Goal: Task Accomplishment & Management: Complete application form

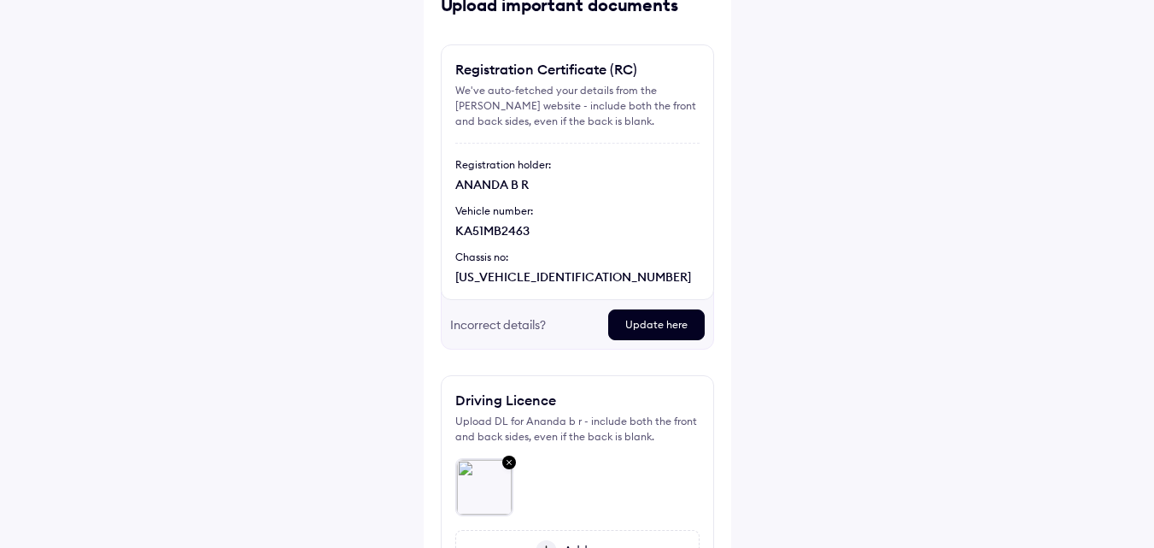
scroll to position [103, 0]
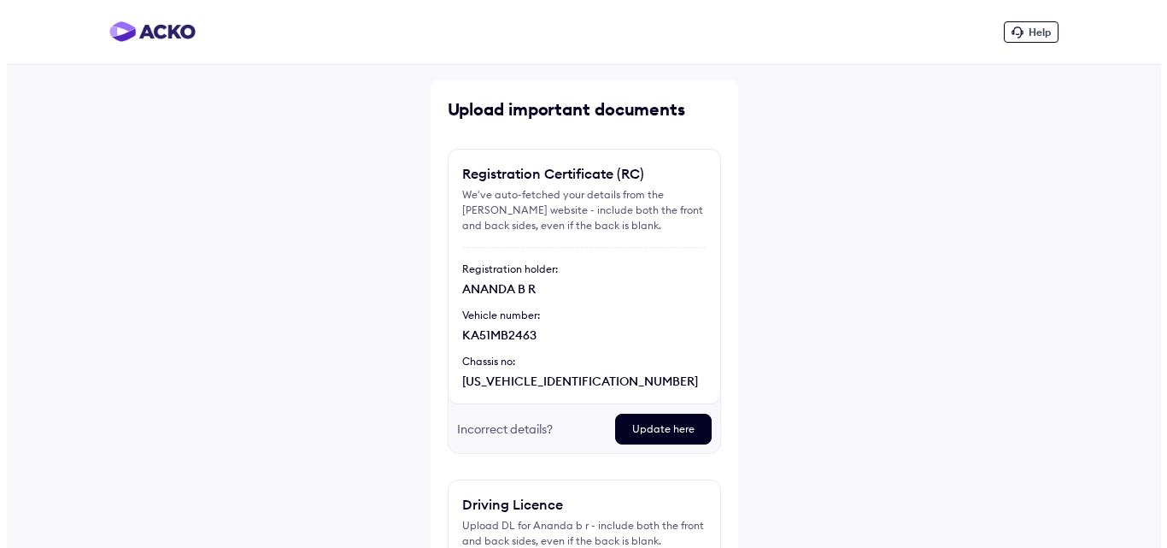
scroll to position [273, 0]
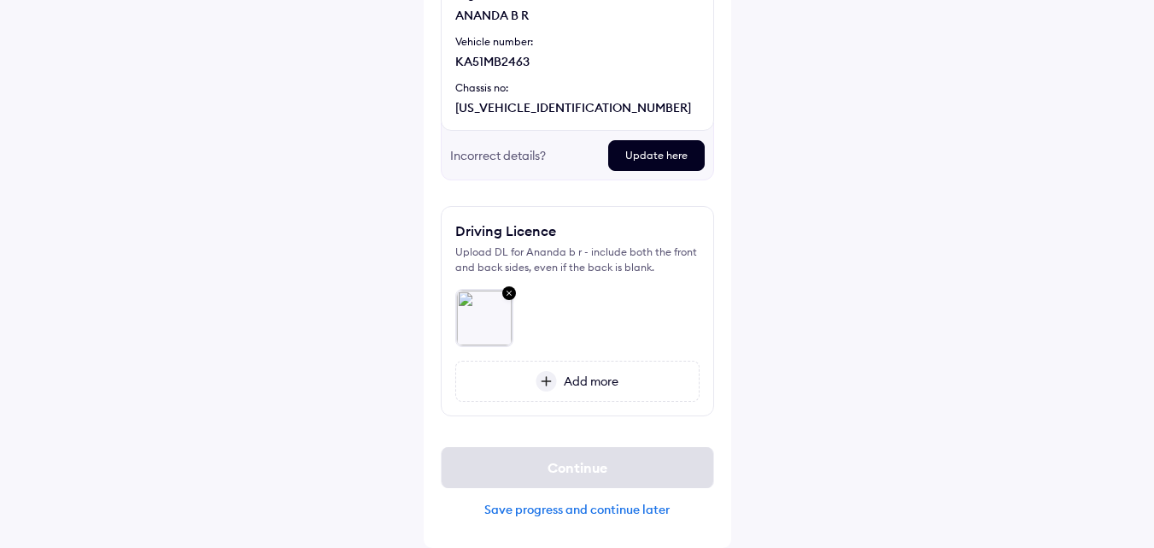
click at [513, 292] on img at bounding box center [509, 294] width 21 height 22
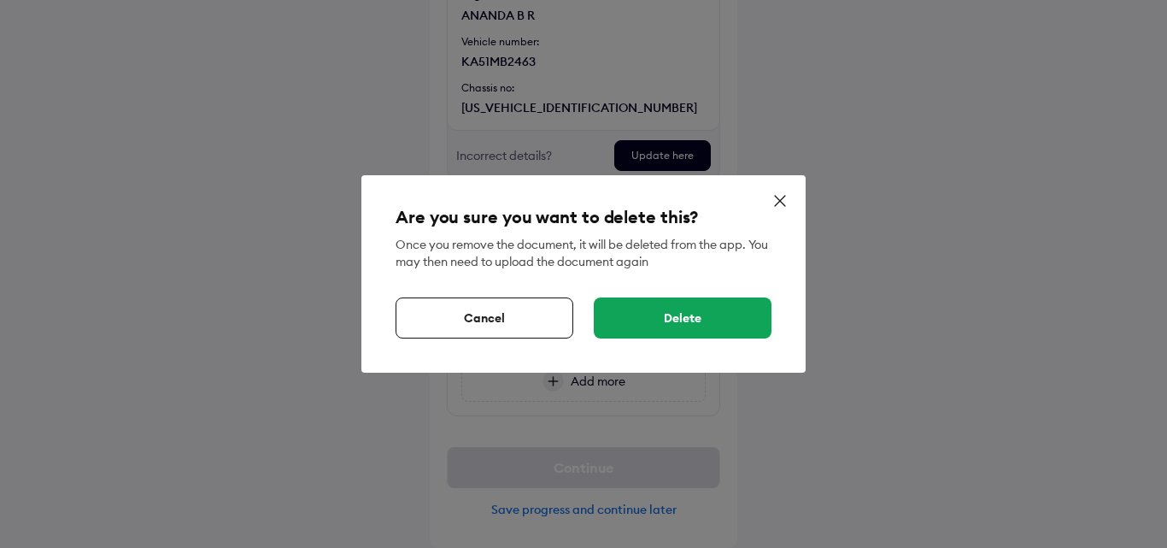
click at [631, 322] on div "Delete" at bounding box center [683, 317] width 178 height 41
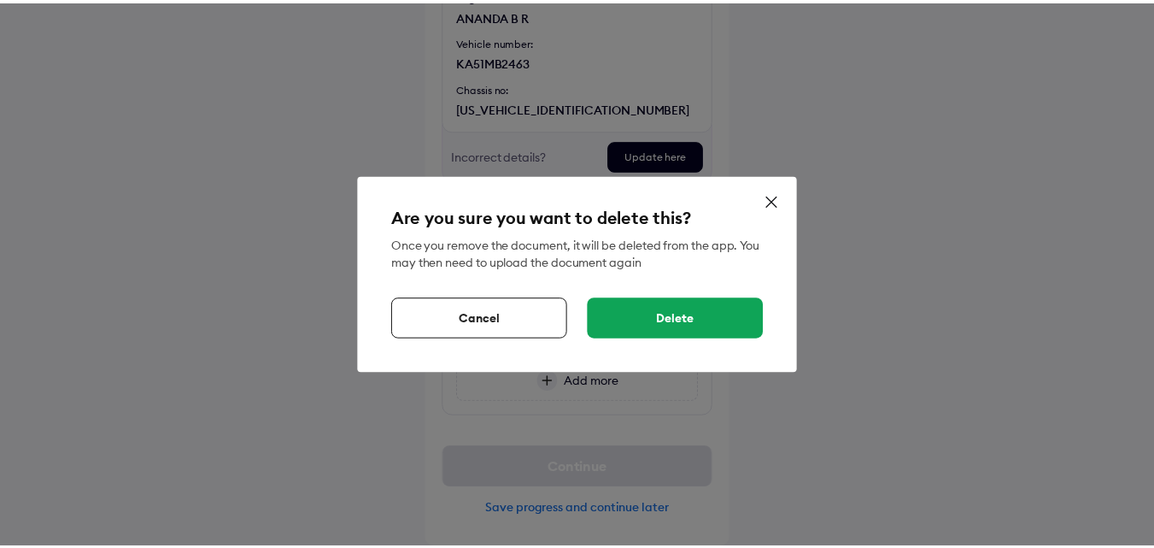
scroll to position [202, 0]
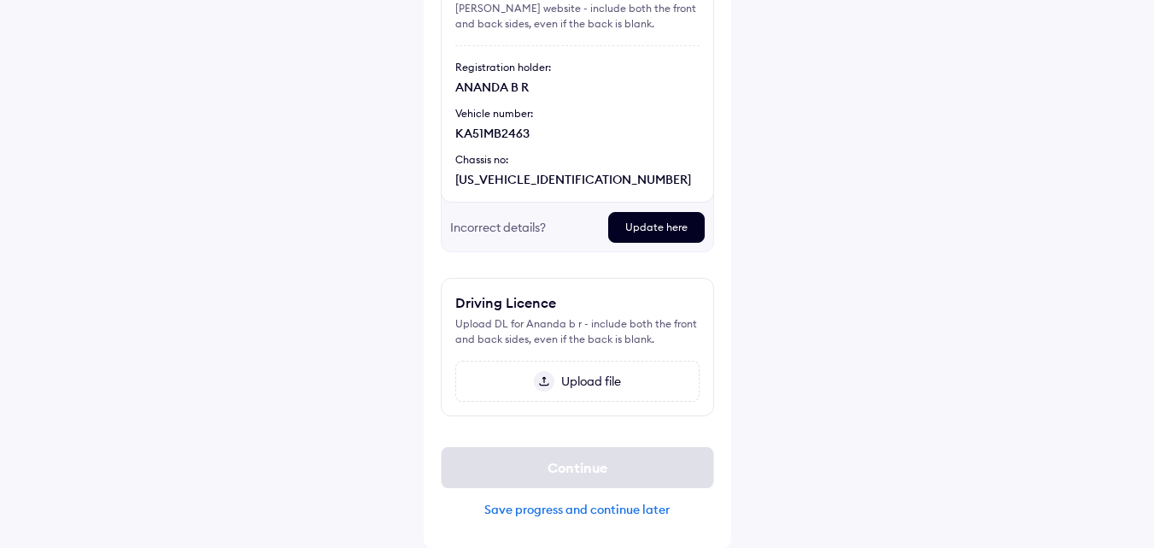
click at [577, 369] on div "Upload file" at bounding box center [577, 381] width 244 height 41
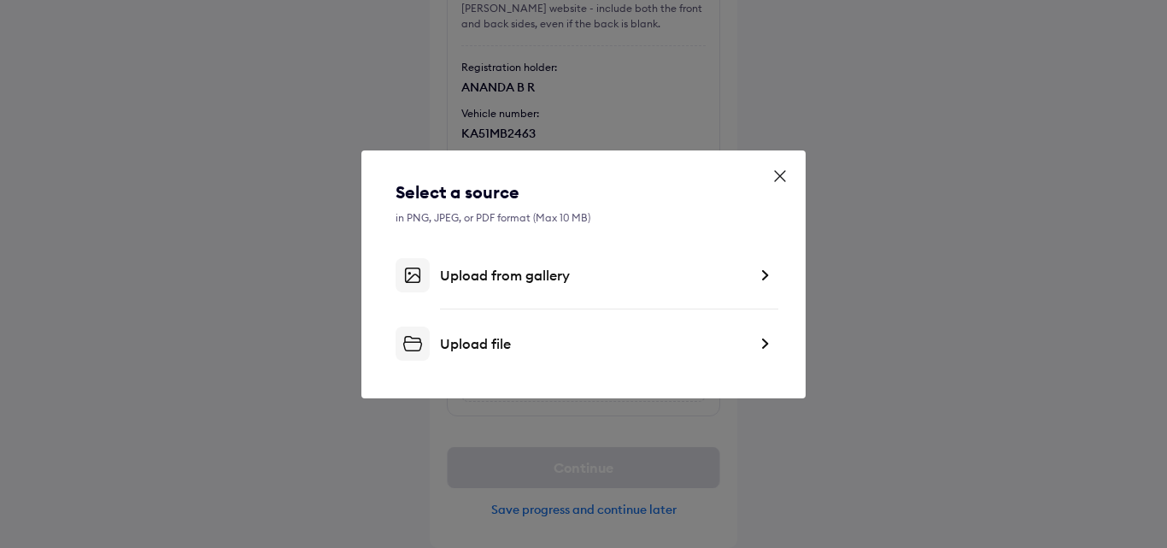
click at [481, 335] on div "Upload file" at bounding box center [594, 343] width 308 height 17
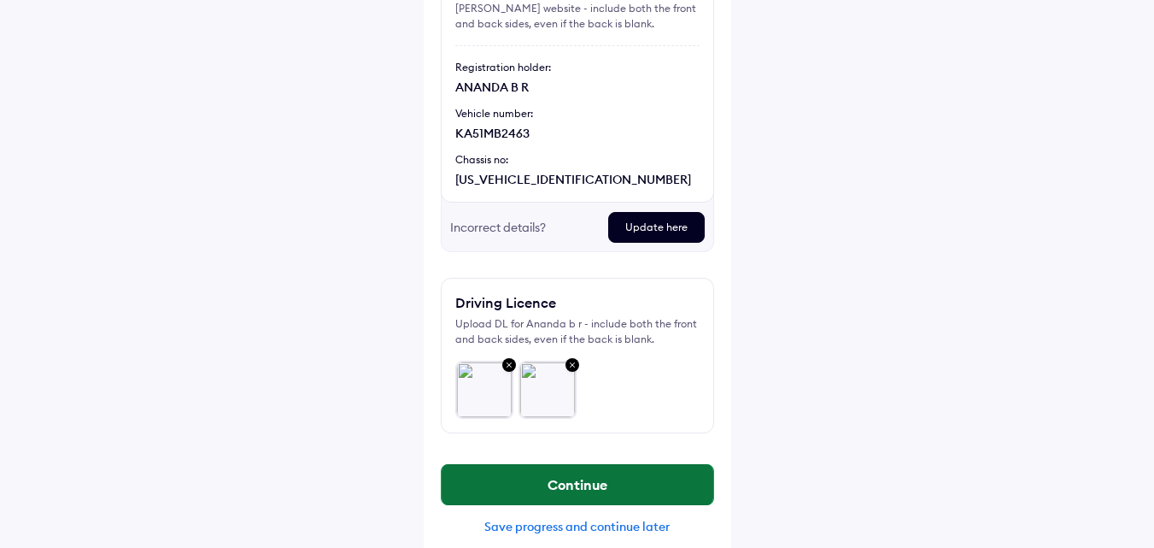
click at [536, 492] on button "Continue" at bounding box center [578, 484] width 272 height 41
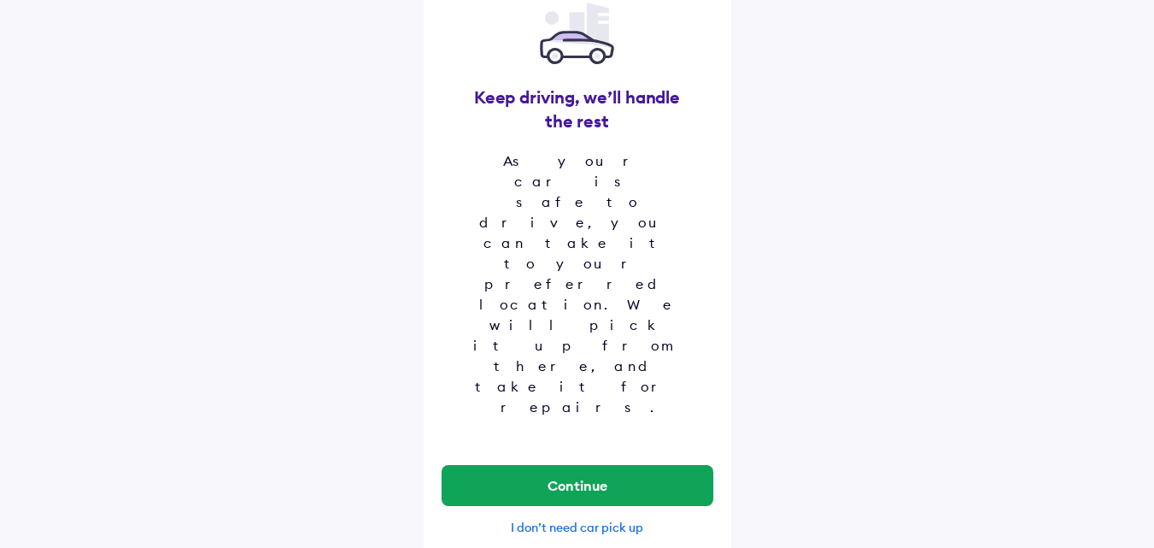
scroll to position [137, 0]
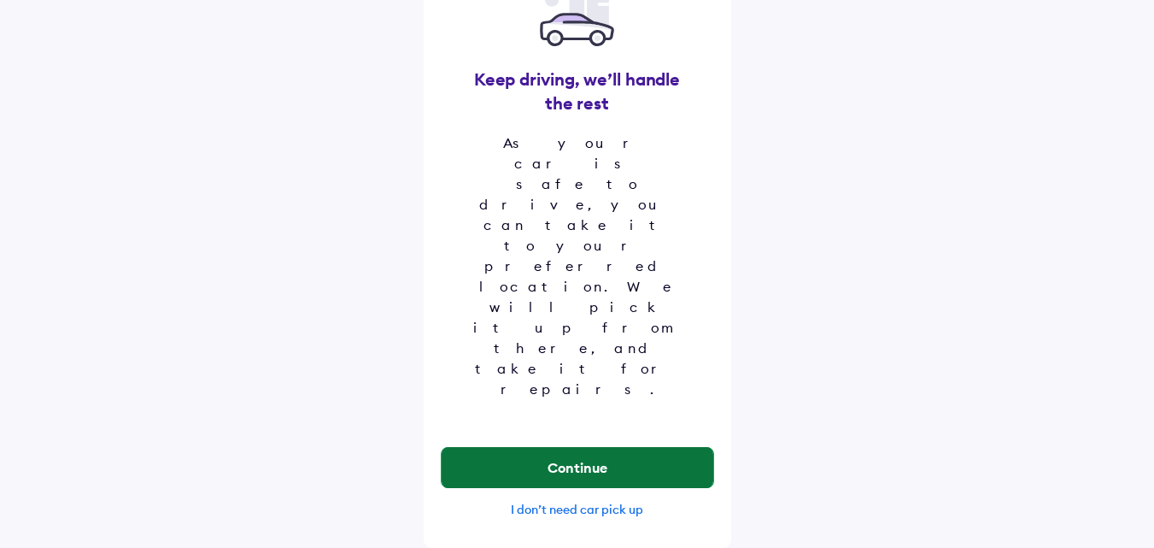
click at [542, 448] on button "Continue" at bounding box center [578, 467] width 272 height 41
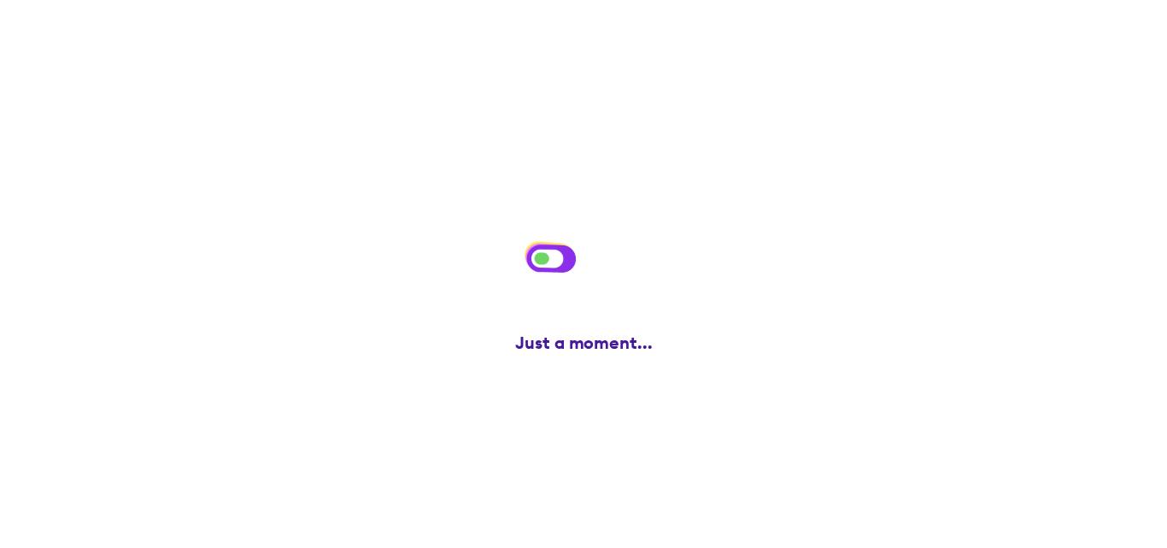
scroll to position [0, 0]
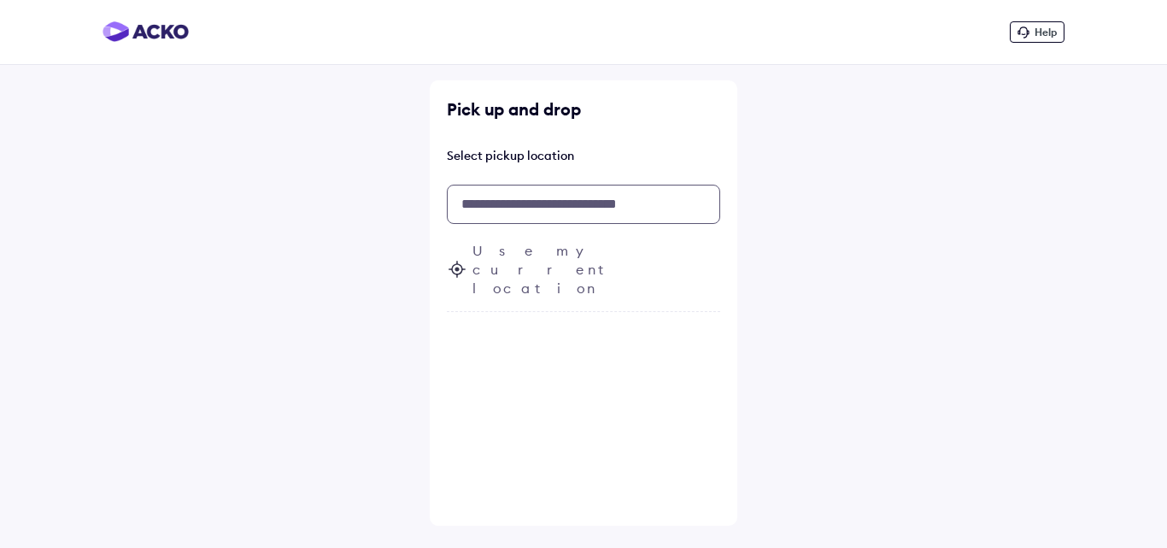
click at [503, 200] on input "text" at bounding box center [583, 204] width 273 height 39
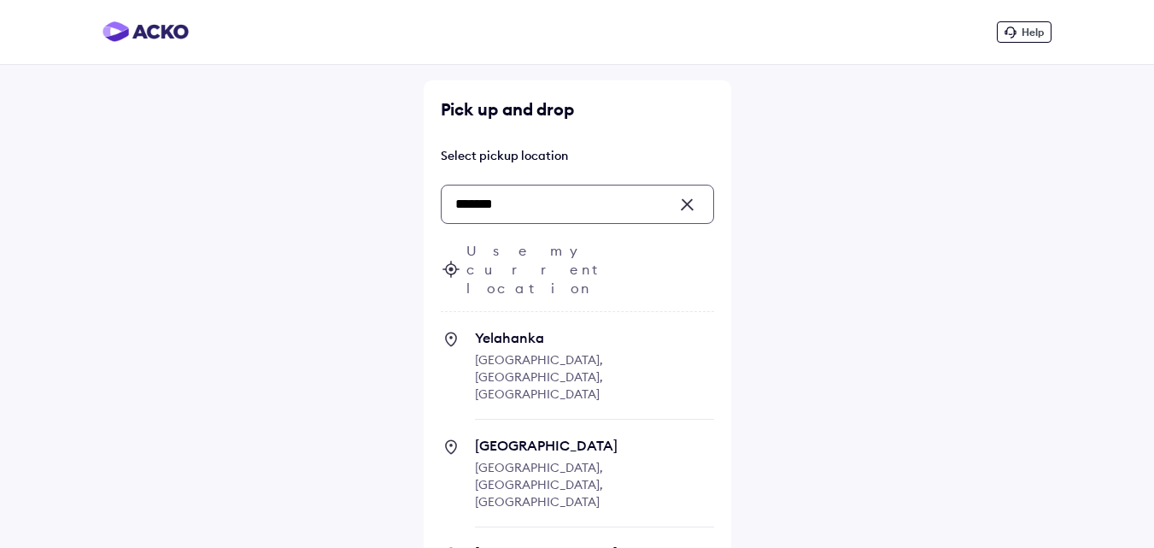
click at [512, 329] on span "Yelahanka" at bounding box center [594, 337] width 239 height 17
type input "*******"
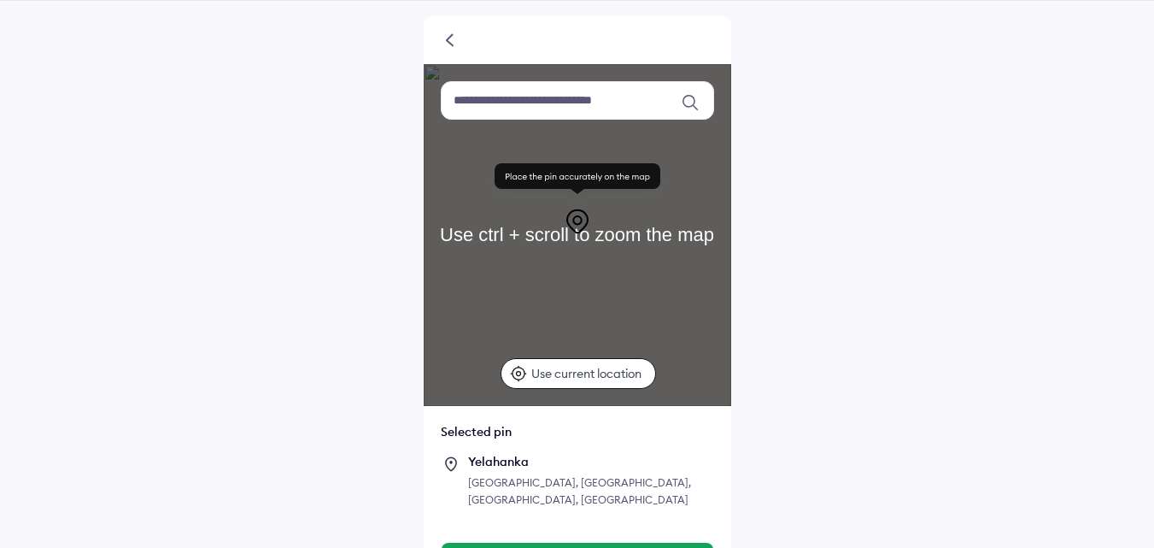
scroll to position [100, 0]
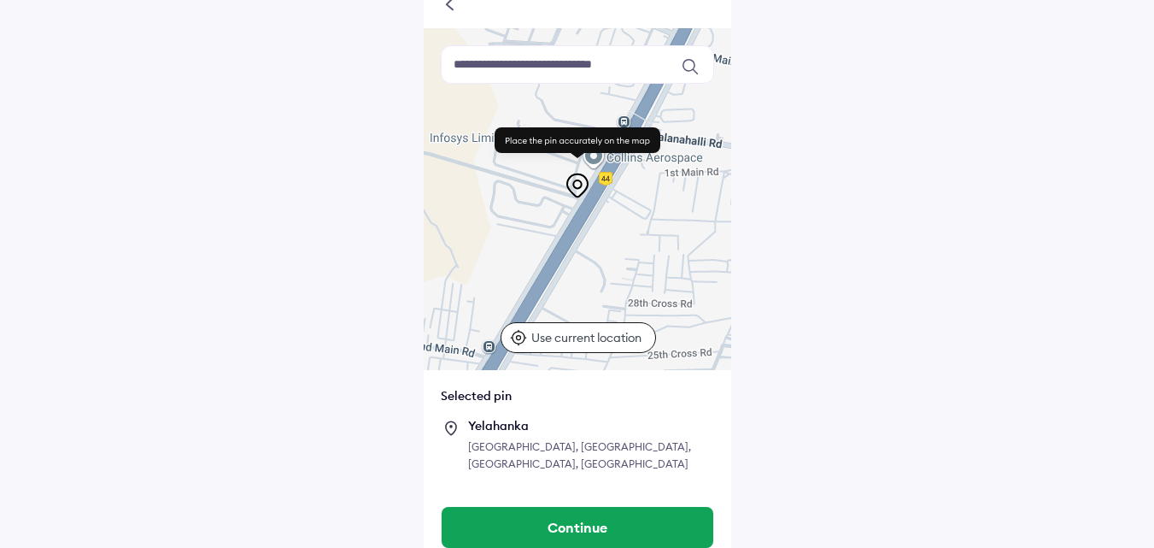
click at [471, 398] on div "Selected pin" at bounding box center [577, 395] width 273 height 17
click at [504, 531] on div "Continue" at bounding box center [578, 527] width 308 height 75
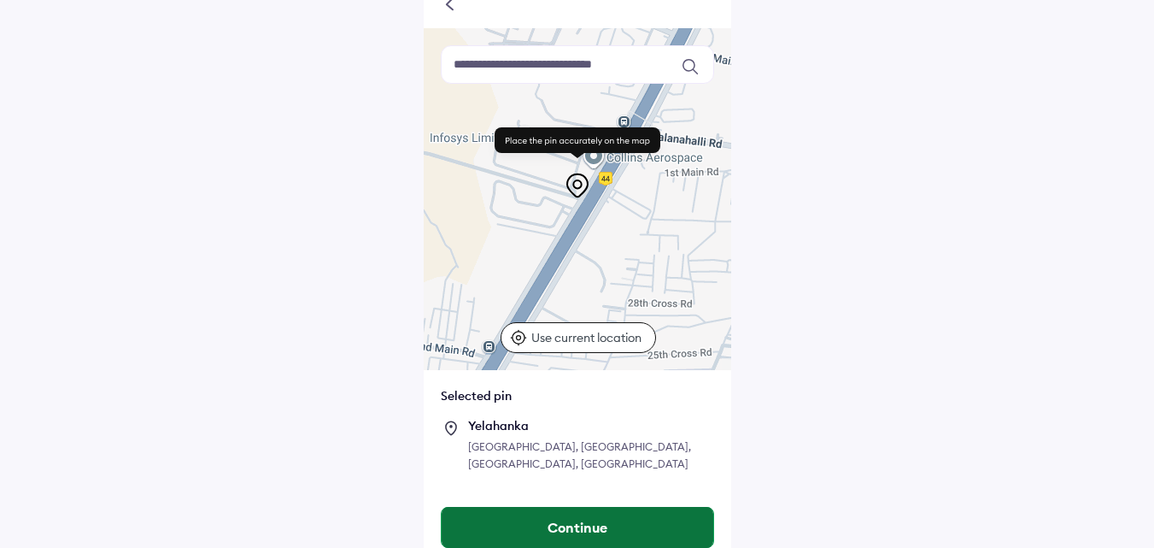
click at [507, 519] on button "Continue" at bounding box center [578, 527] width 272 height 41
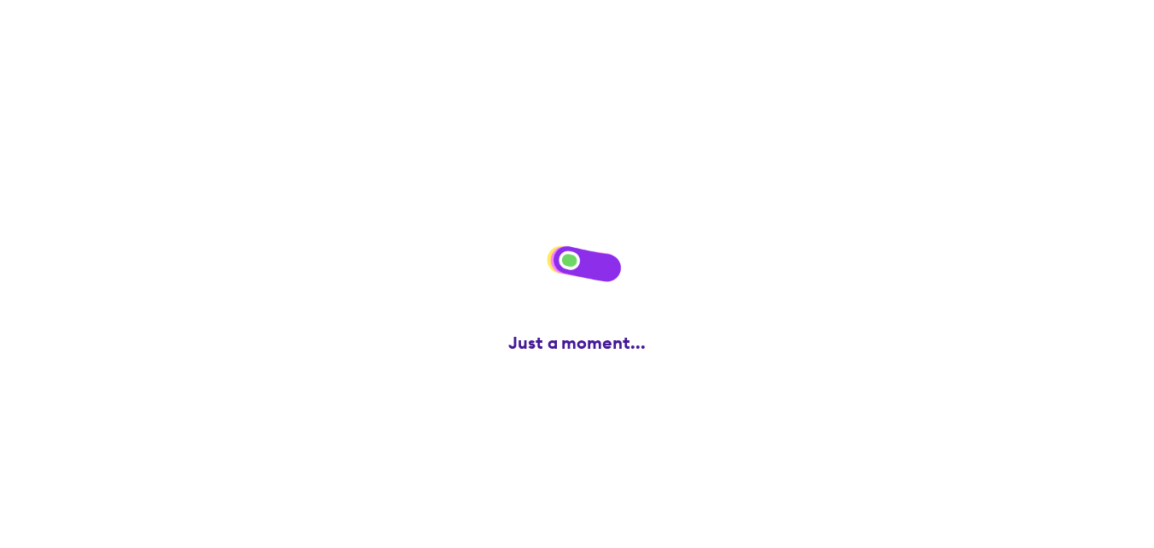
scroll to position [0, 0]
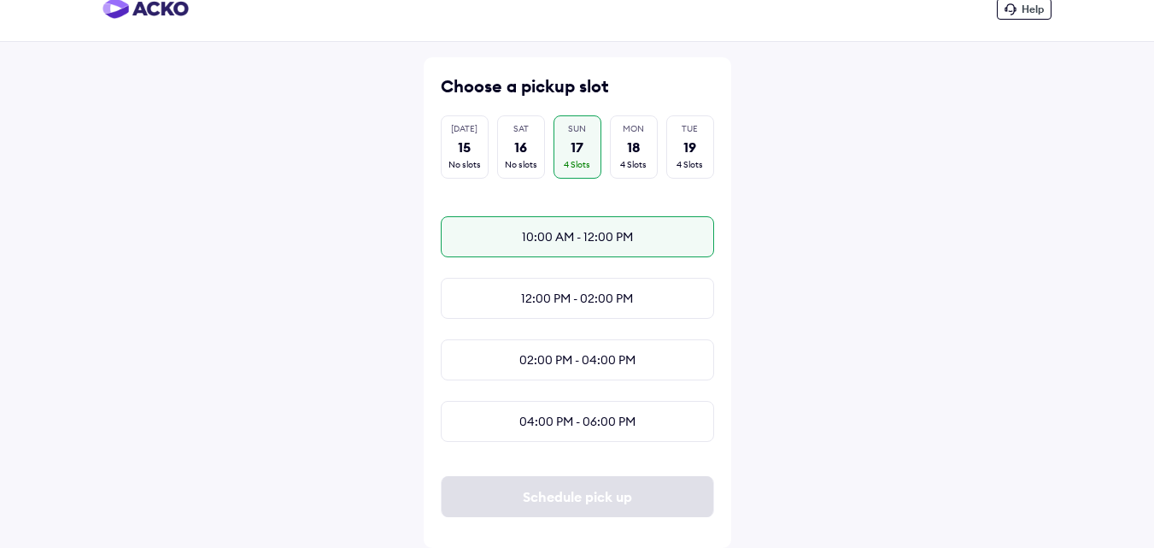
scroll to position [36, 0]
click at [582, 229] on div "10:00 AM - 12:00 PM" at bounding box center [577, 236] width 273 height 41
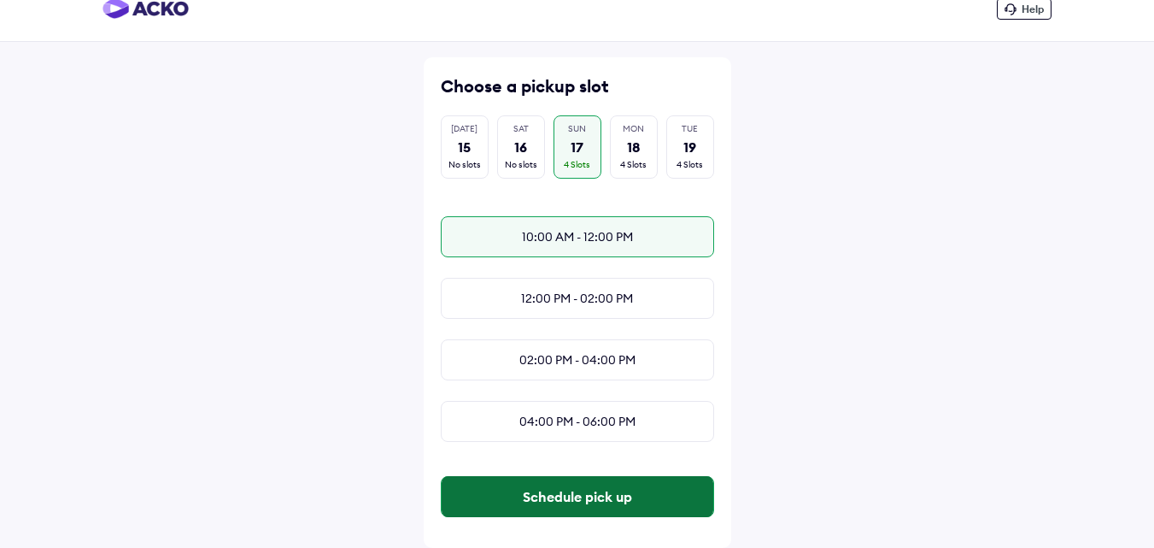
click at [564, 499] on button "Schedule pick up" at bounding box center [578, 496] width 272 height 41
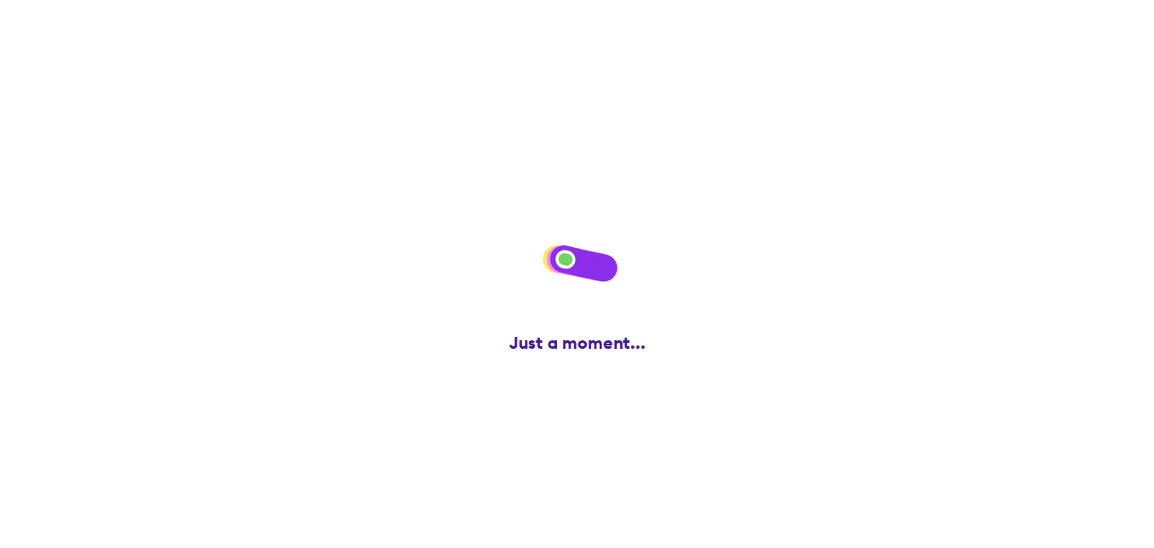
scroll to position [0, 0]
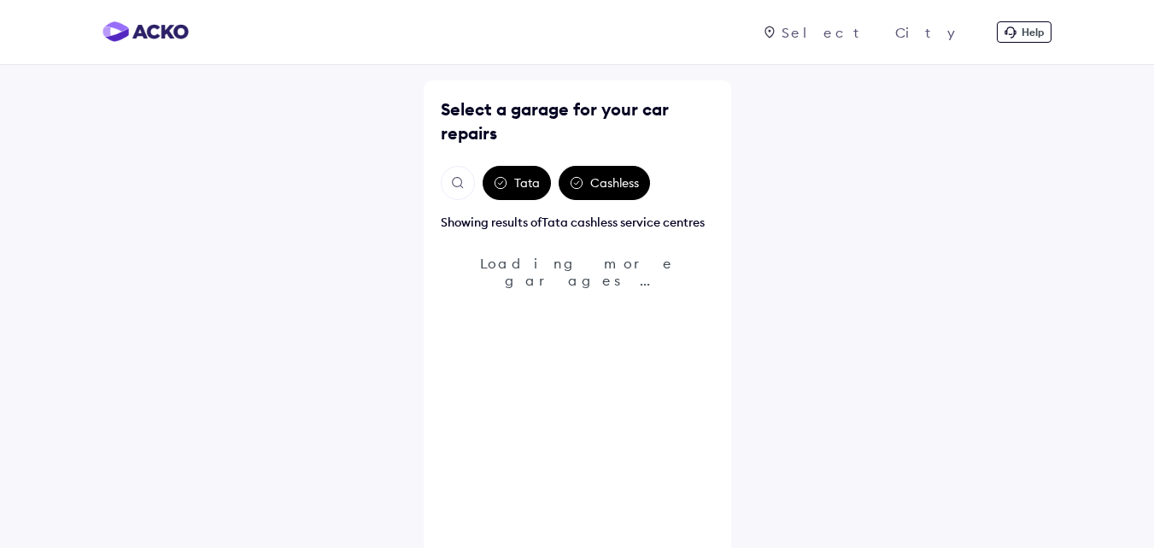
click at [928, 21] on div "Help" at bounding box center [906, 31] width 290 height 21
click at [926, 31] on div at bounding box center [878, 32] width 200 height 17
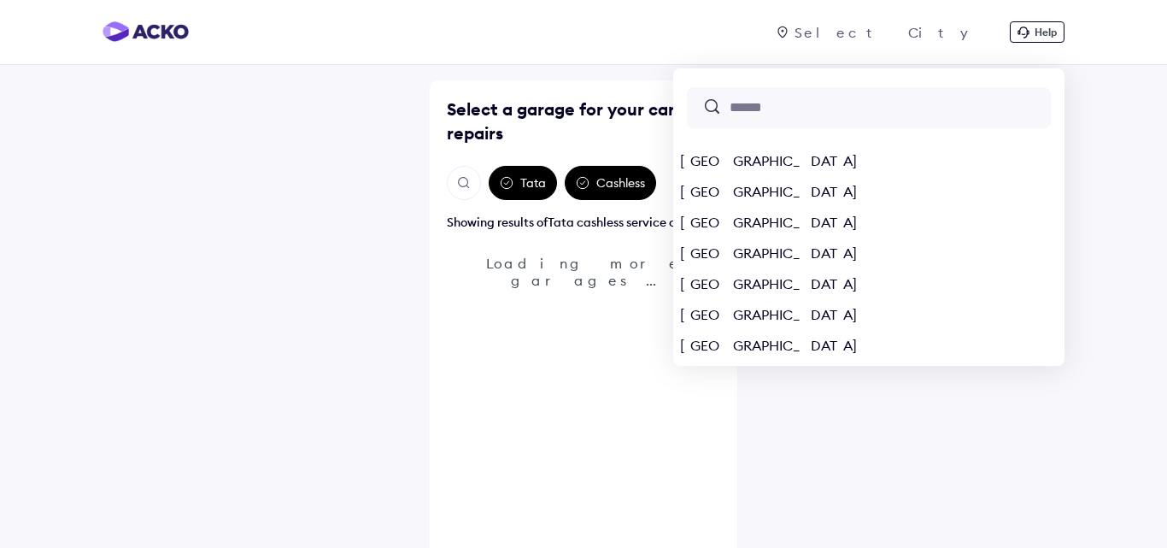
click at [919, 104] on input "text" at bounding box center [889, 107] width 322 height 19
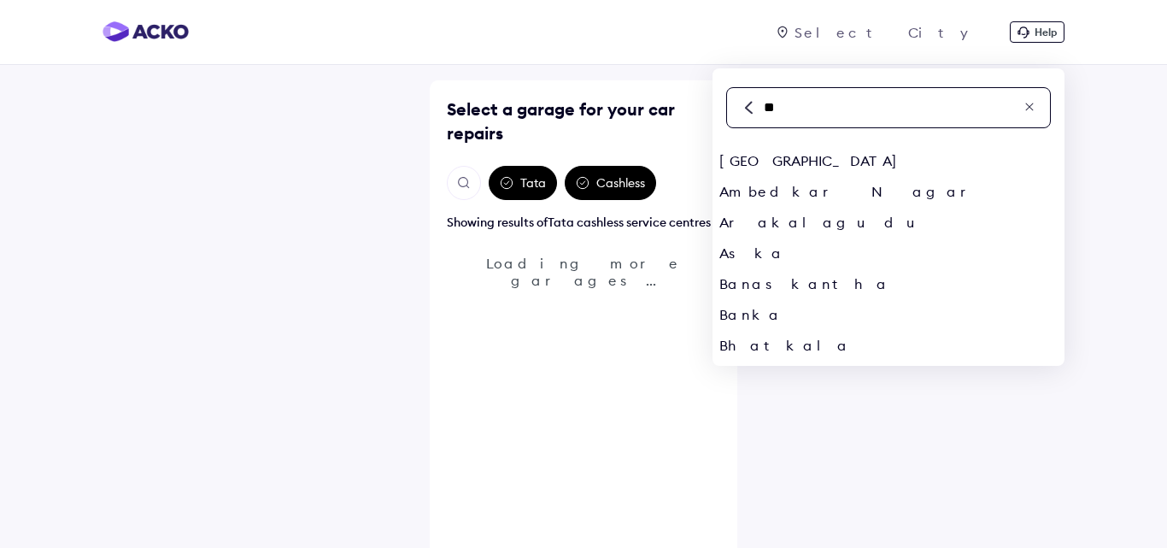
type input "*"
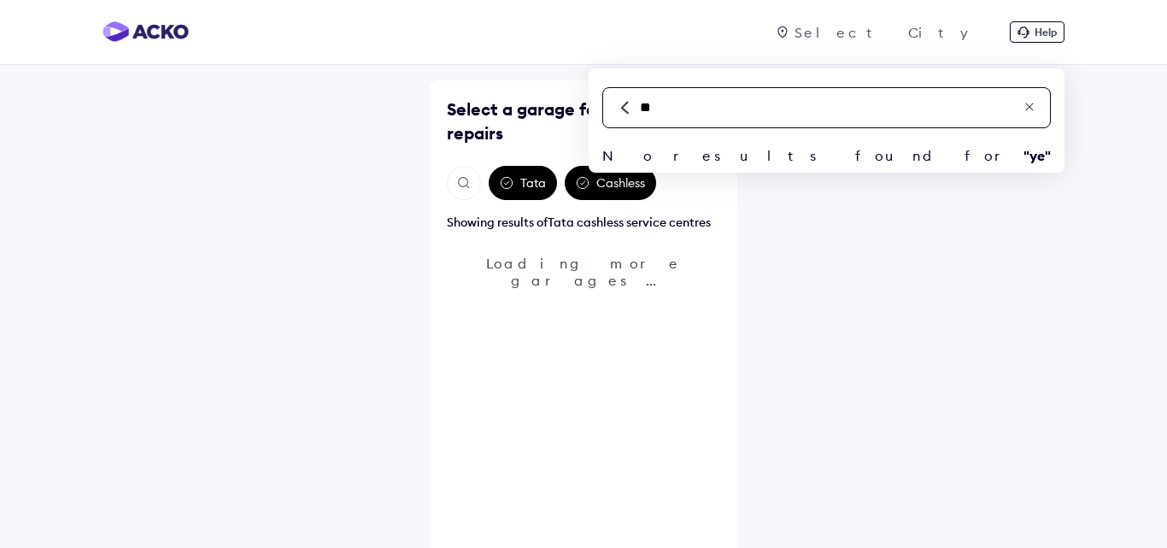
type input "*"
type input "*******"
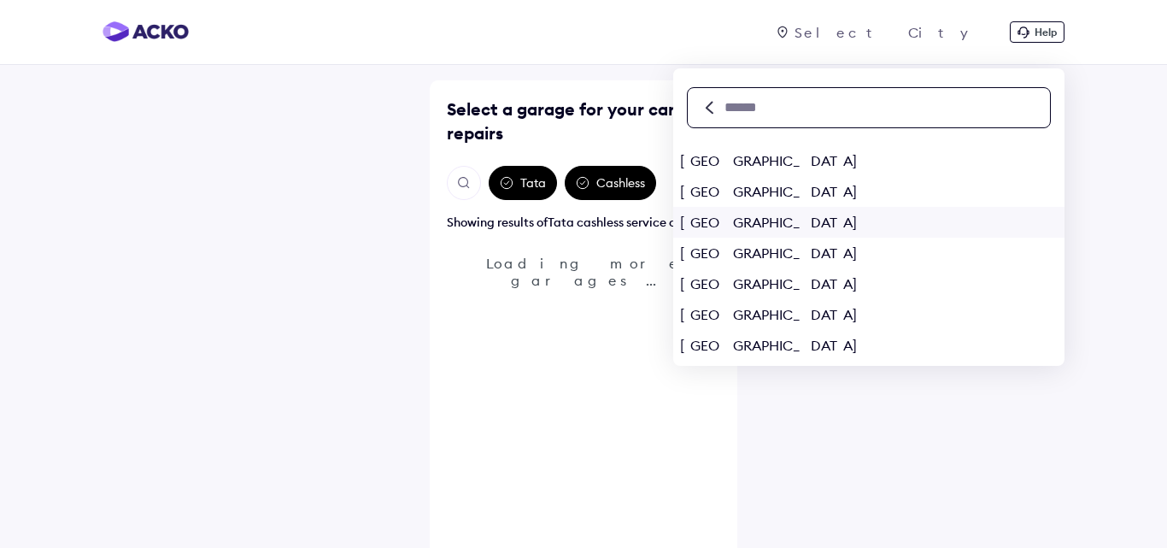
click at [884, 217] on div "Bangalore" at bounding box center [868, 222] width 391 height 31
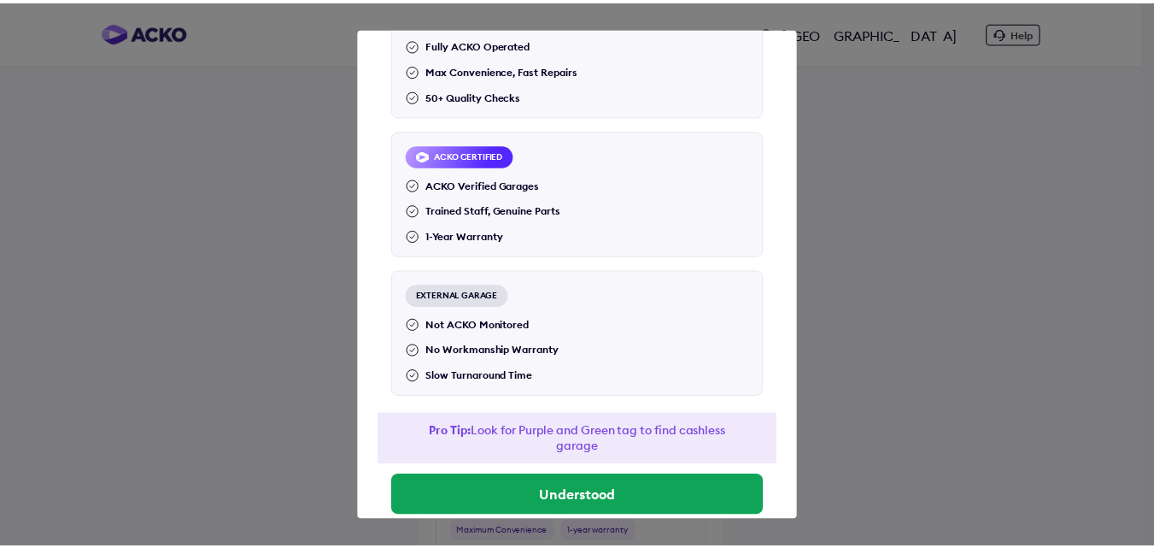
scroll to position [178, 0]
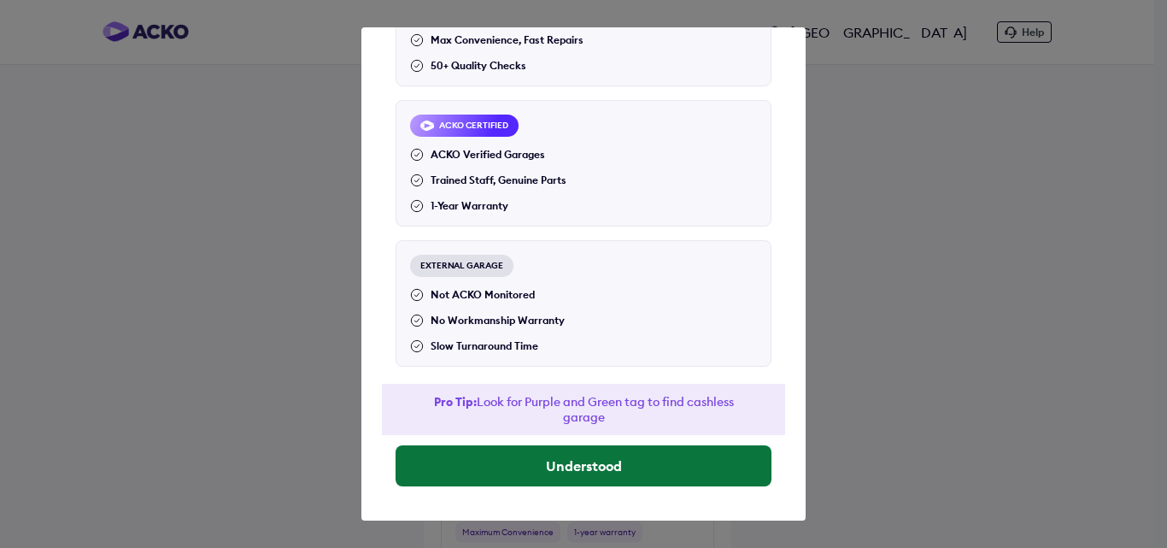
click at [542, 469] on button "Understood" at bounding box center [584, 465] width 376 height 41
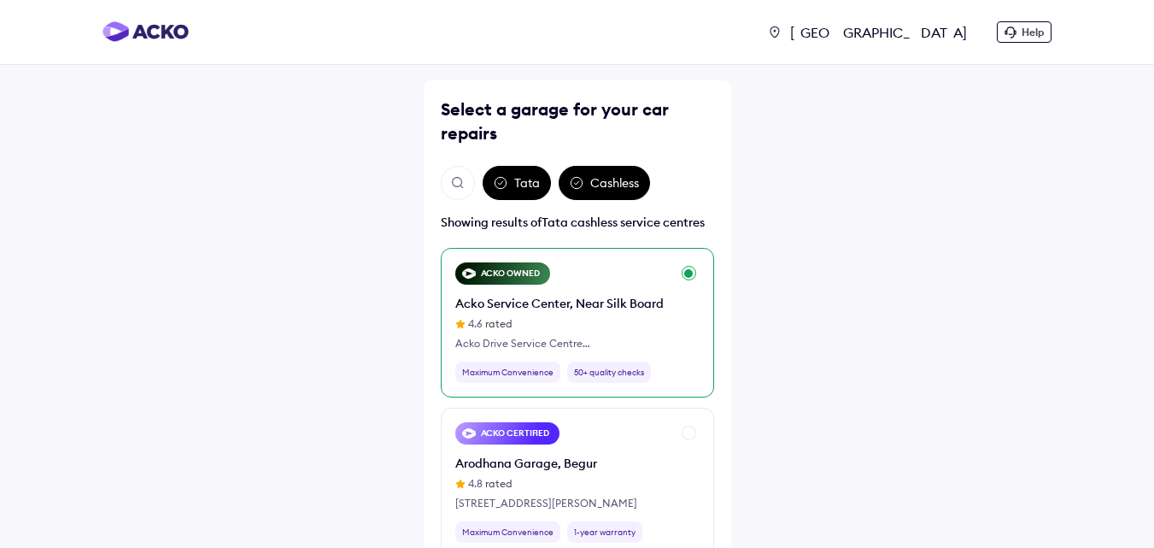
click at [509, 314] on div "Acko Service Center, Near Silk Board 4.6 rated Acko Drive Service Centre No. 48…" at bounding box center [562, 323] width 215 height 56
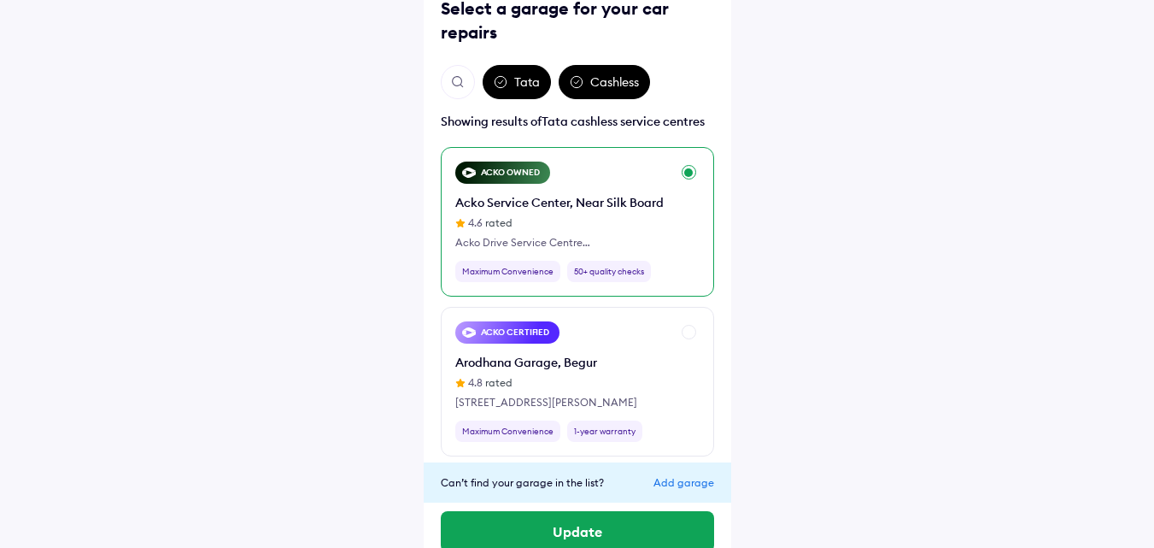
click at [542, 214] on div "Acko Service Center, Near Silk Board 4.6 rated Acko Drive Service Centre No. 48…" at bounding box center [562, 222] width 215 height 56
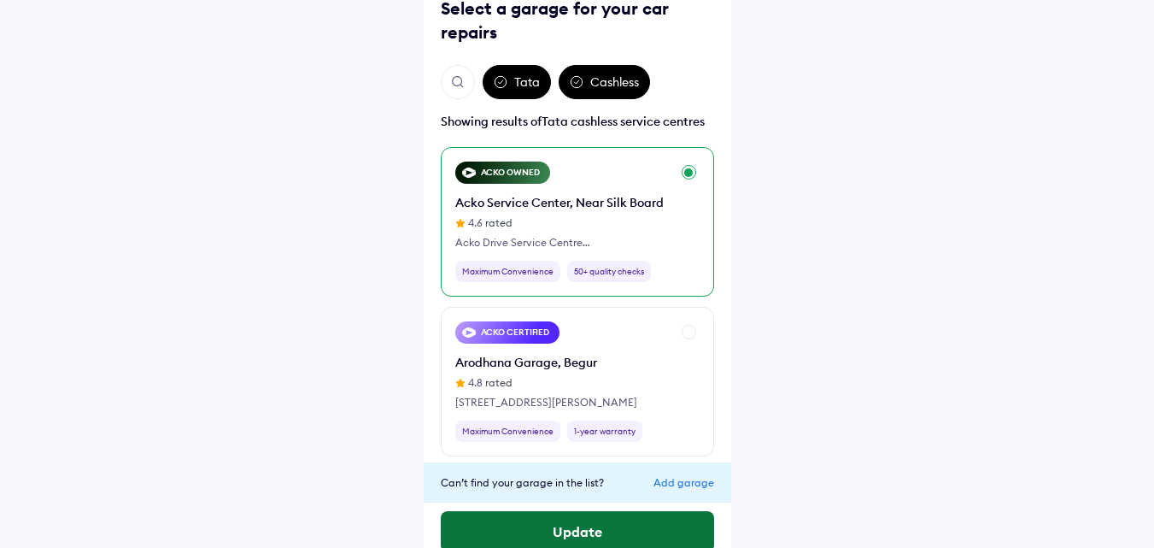
click at [544, 523] on button "Update" at bounding box center [577, 531] width 273 height 41
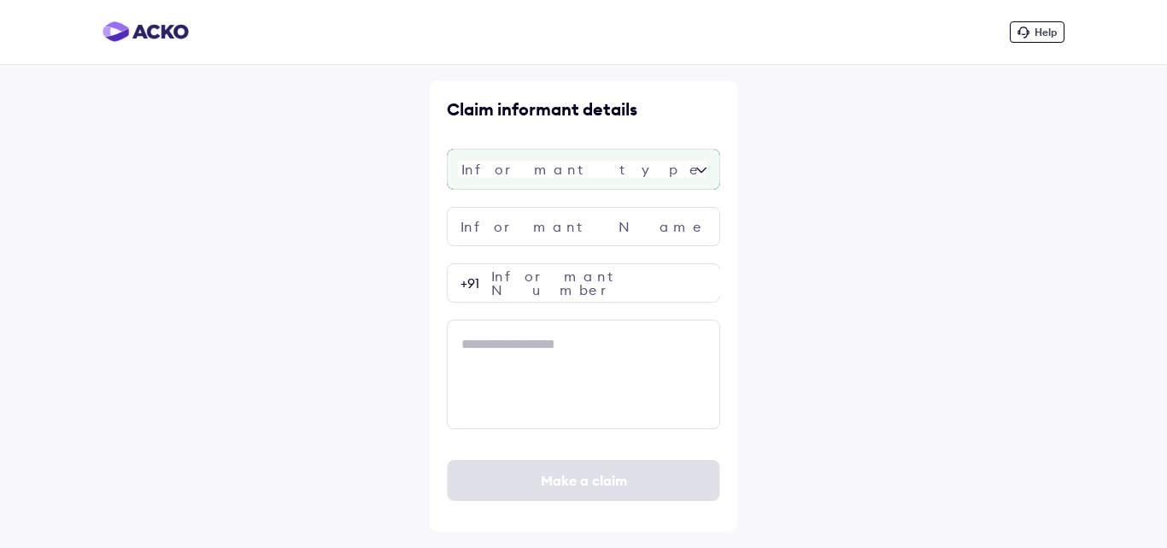
click at [529, 170] on div at bounding box center [583, 169] width 273 height 41
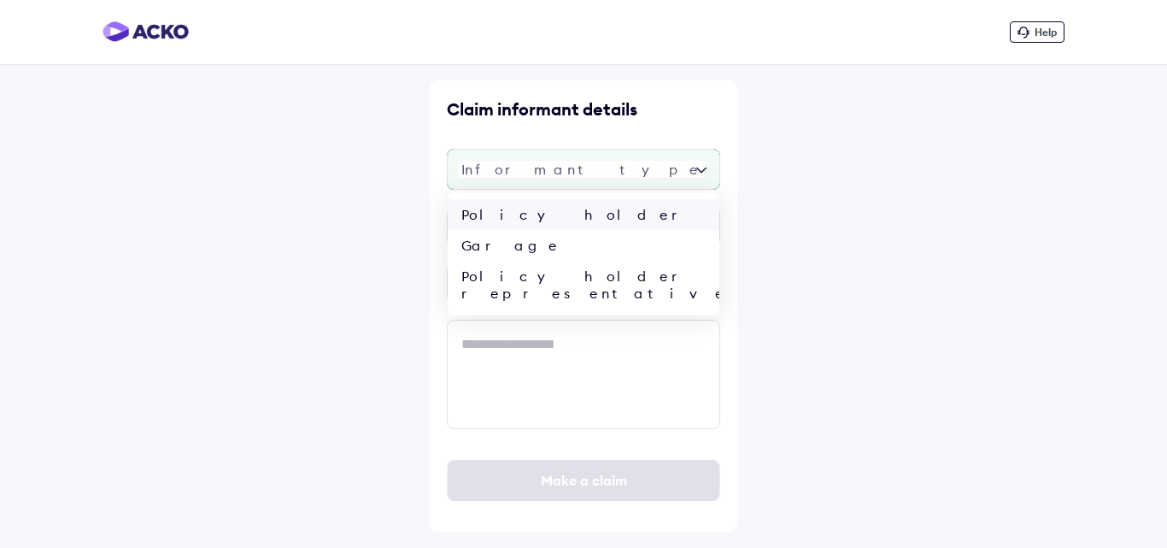
click at [524, 216] on div "Policy holder" at bounding box center [584, 214] width 272 height 31
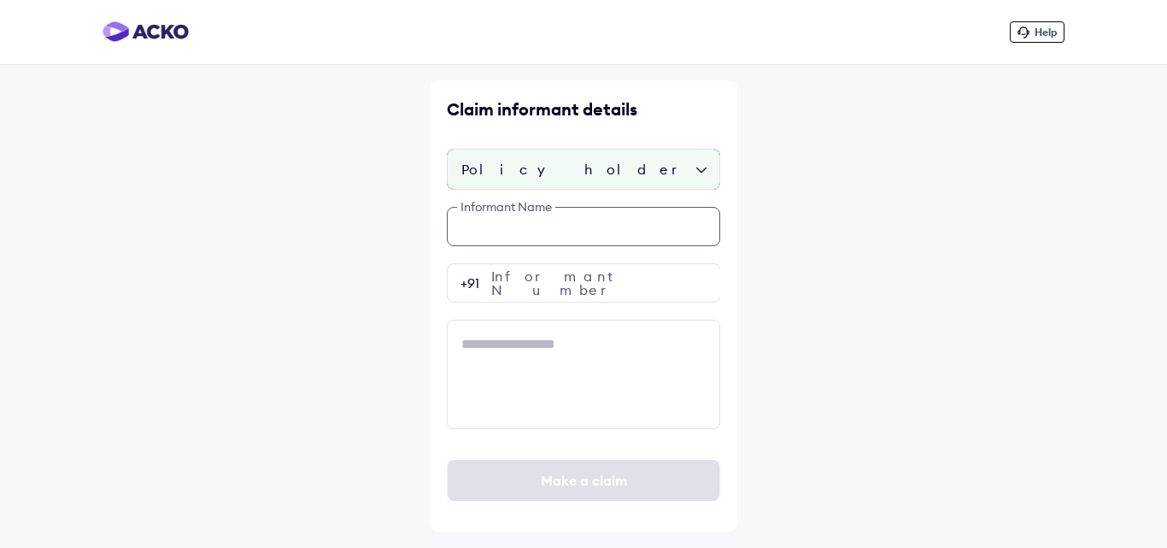
click at [519, 220] on input "text" at bounding box center [583, 226] width 273 height 39
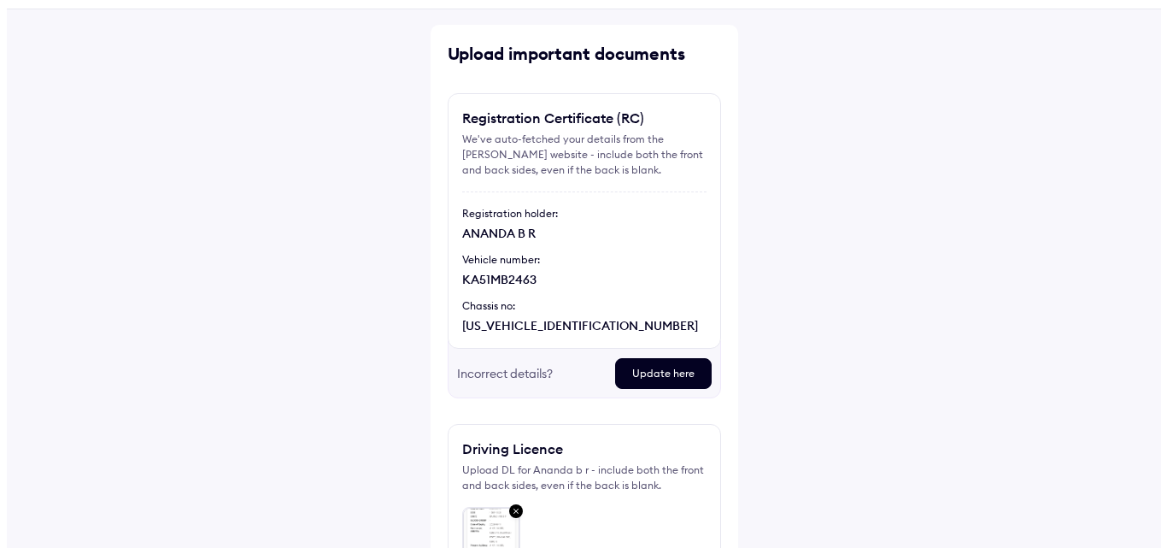
scroll to position [273, 0]
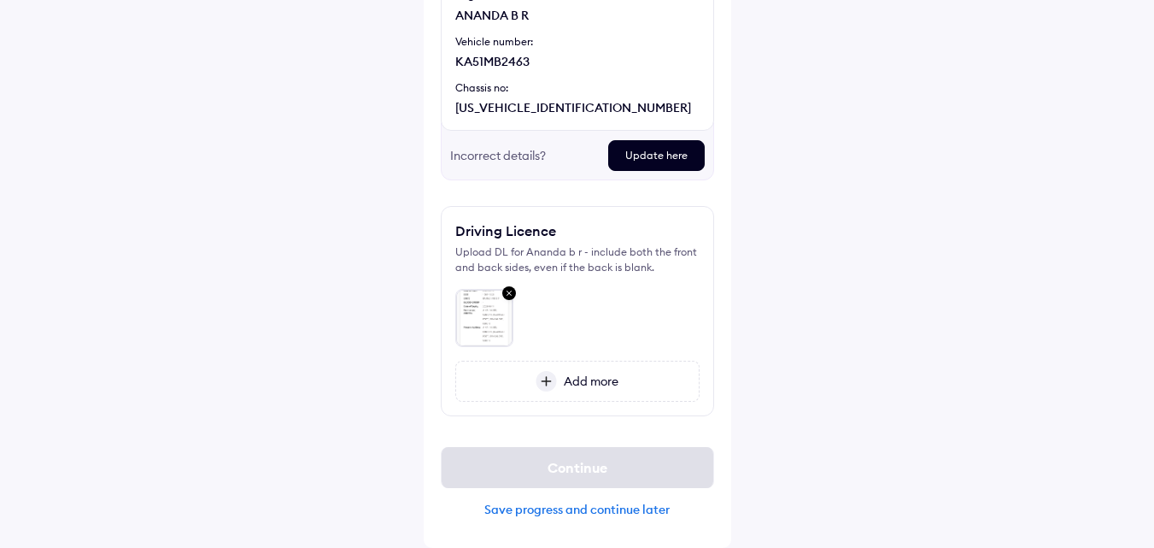
click at [512, 290] on img at bounding box center [509, 294] width 21 height 22
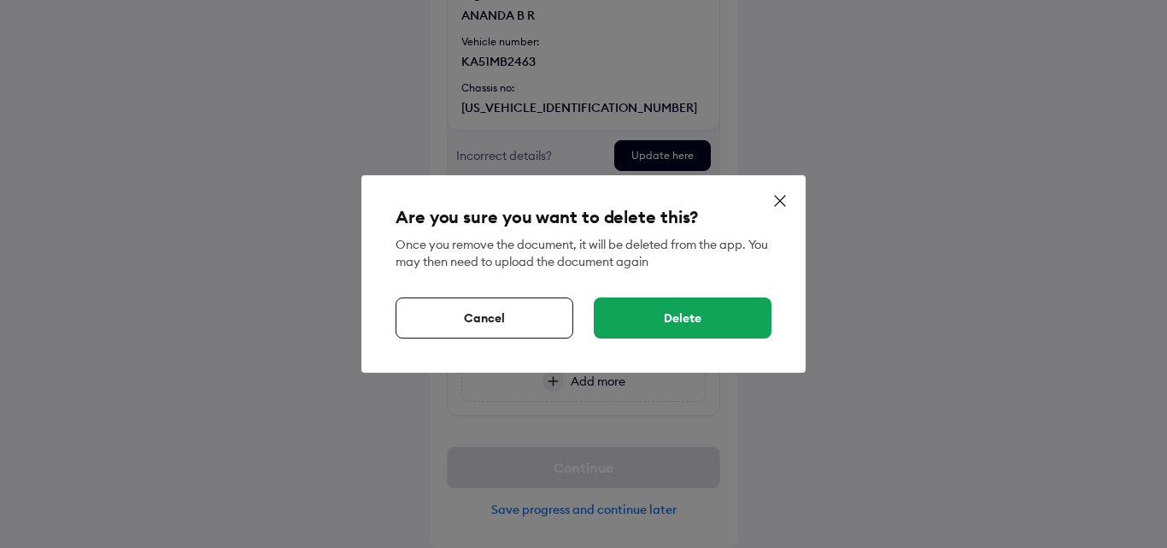
click at [648, 318] on div "Delete" at bounding box center [683, 317] width 178 height 41
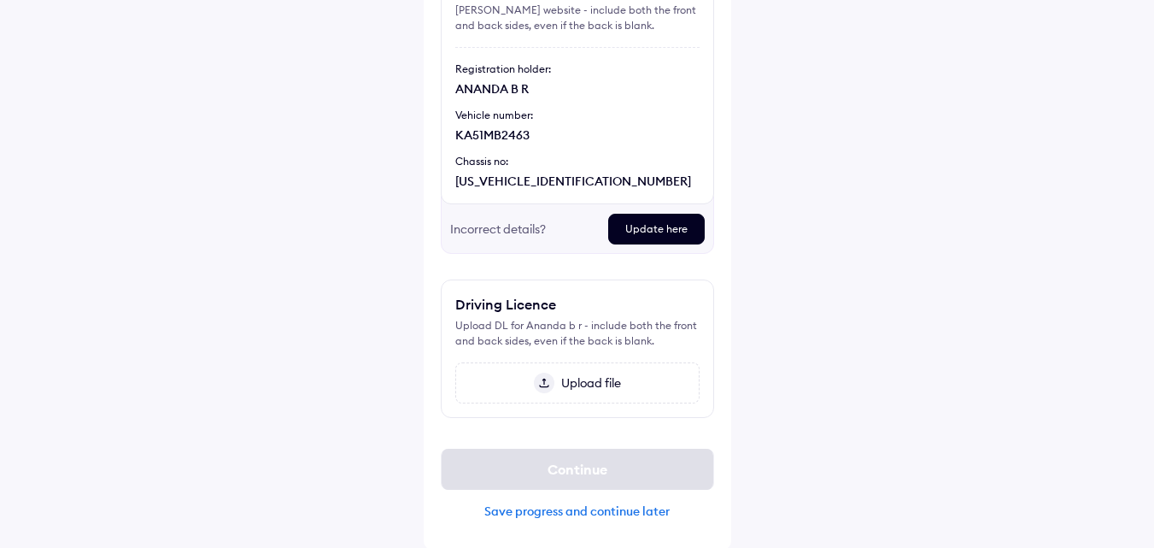
scroll to position [202, 0]
click at [549, 377] on img at bounding box center [544, 381] width 21 height 21
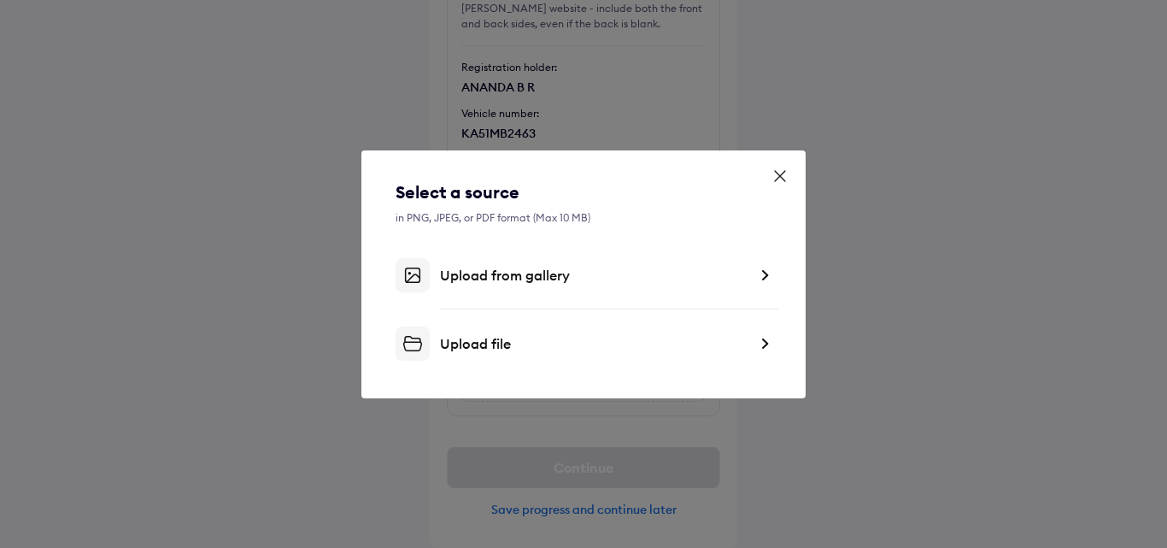
click at [472, 336] on div "Upload file" at bounding box center [594, 343] width 308 height 17
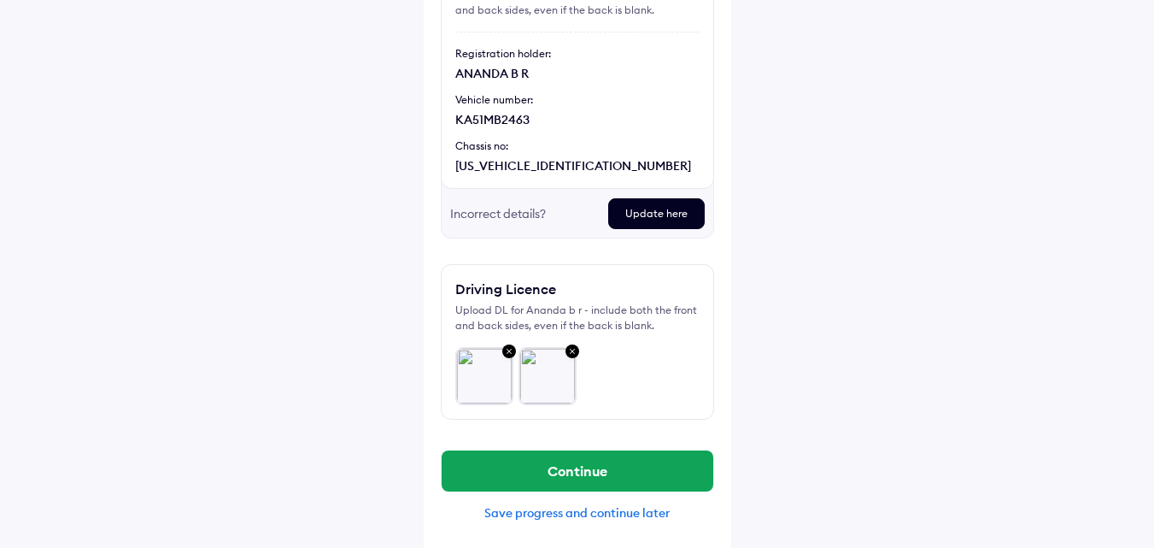
scroll to position [219, 0]
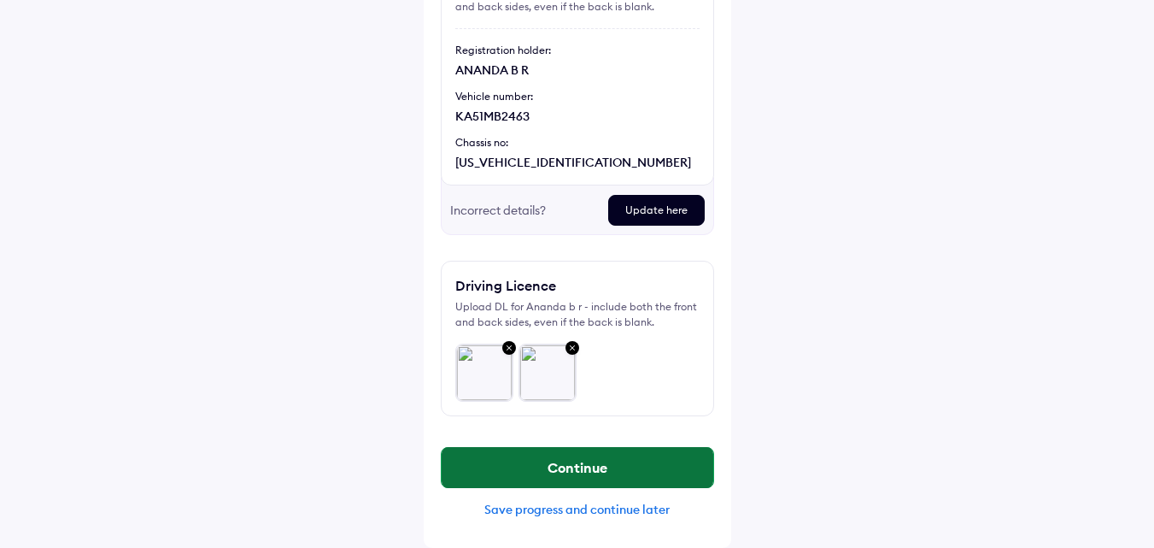
click at [546, 472] on button "Continue" at bounding box center [578, 467] width 272 height 41
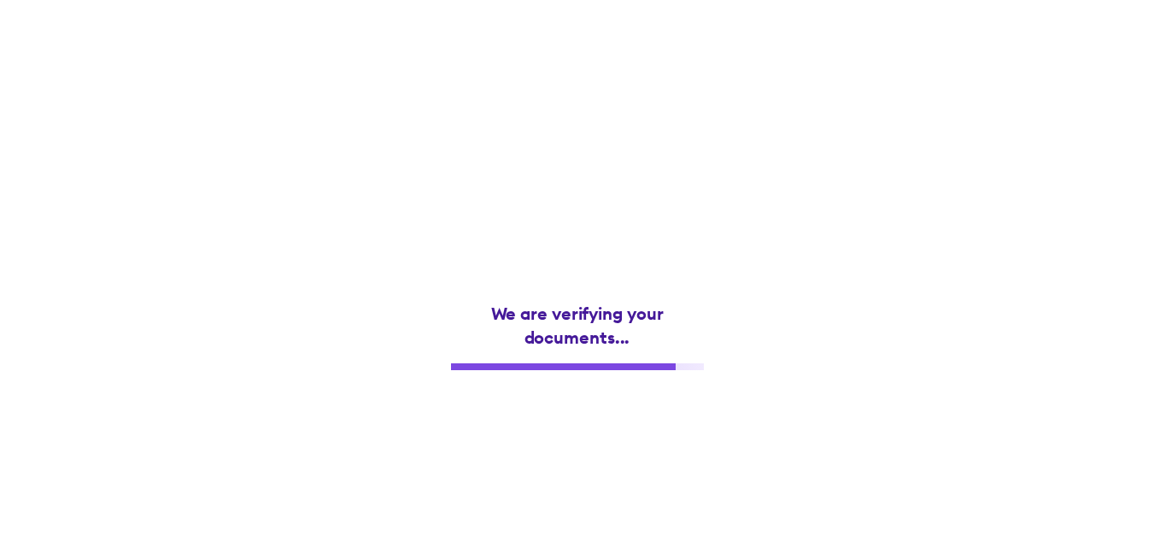
scroll to position [0, 0]
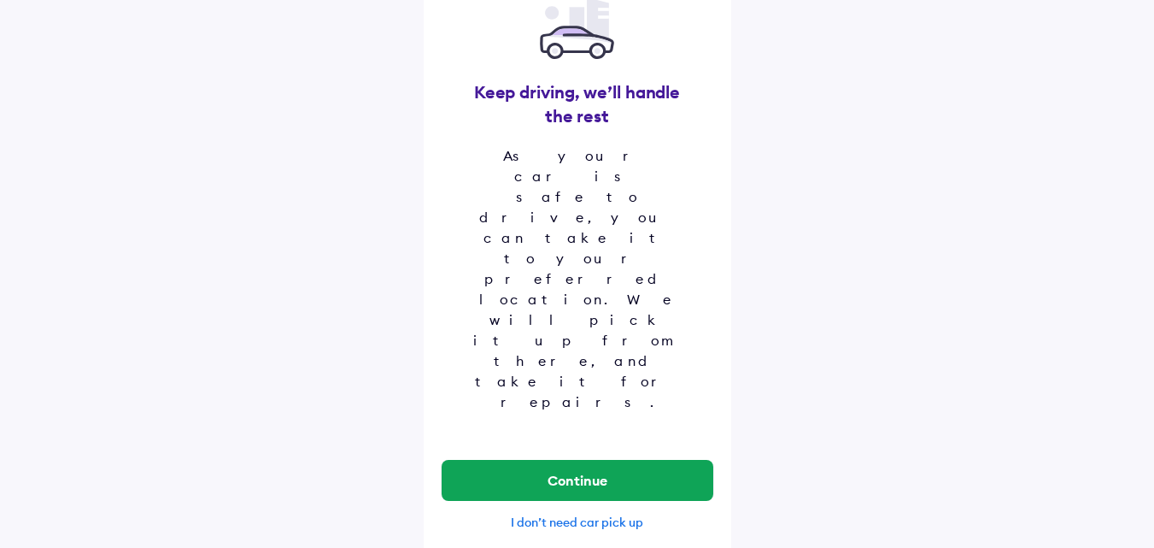
scroll to position [137, 0]
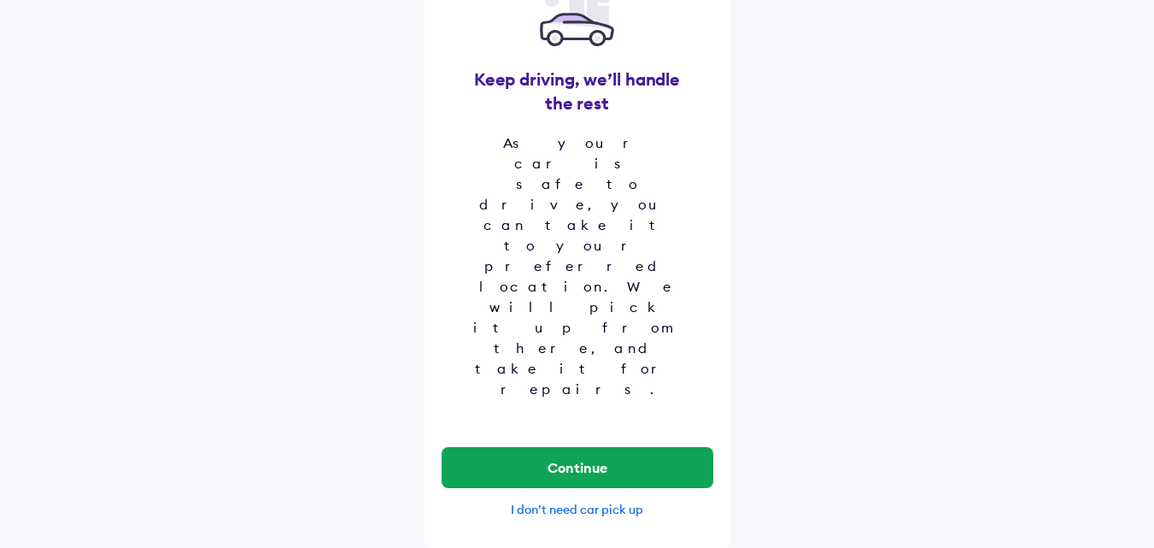
click at [566, 513] on div "I don’t need car pick up" at bounding box center [577, 508] width 273 height 15
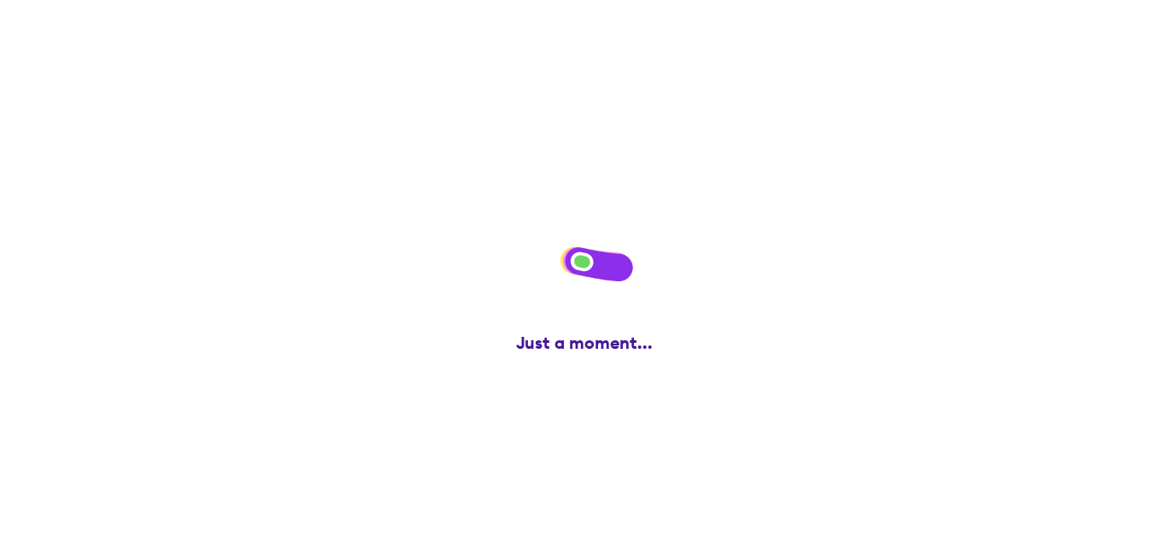
scroll to position [0, 0]
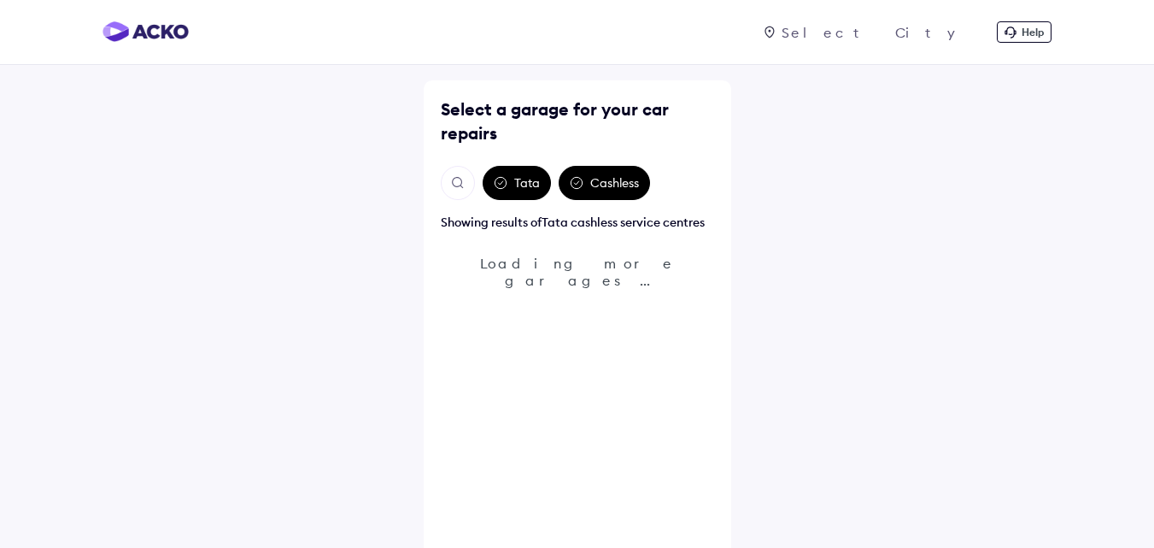
click at [457, 187] on img "Open search" at bounding box center [457, 182] width 15 height 15
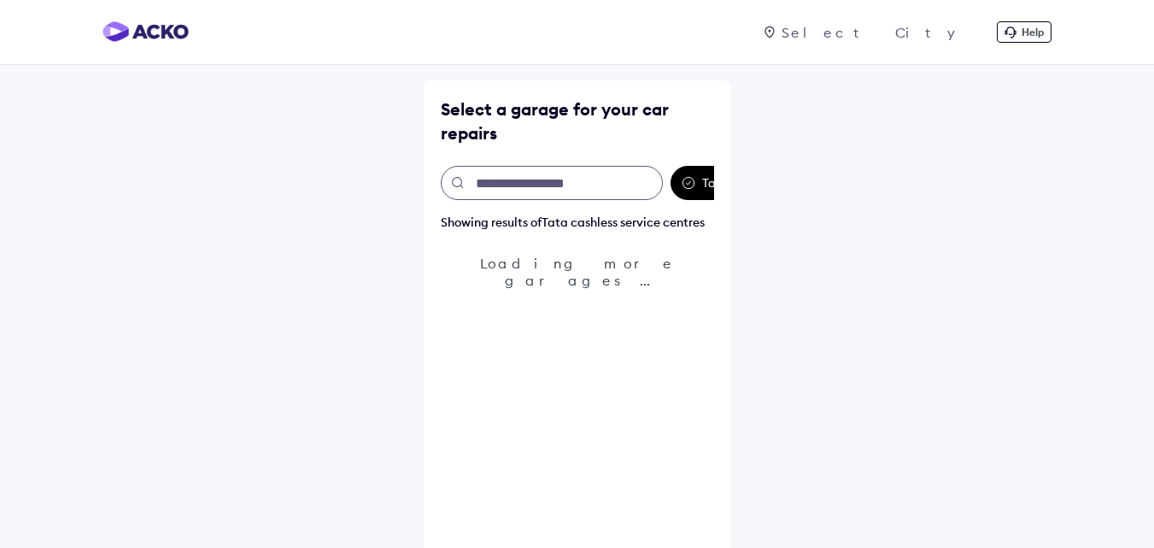
click at [478, 178] on input "text" at bounding box center [552, 183] width 222 height 34
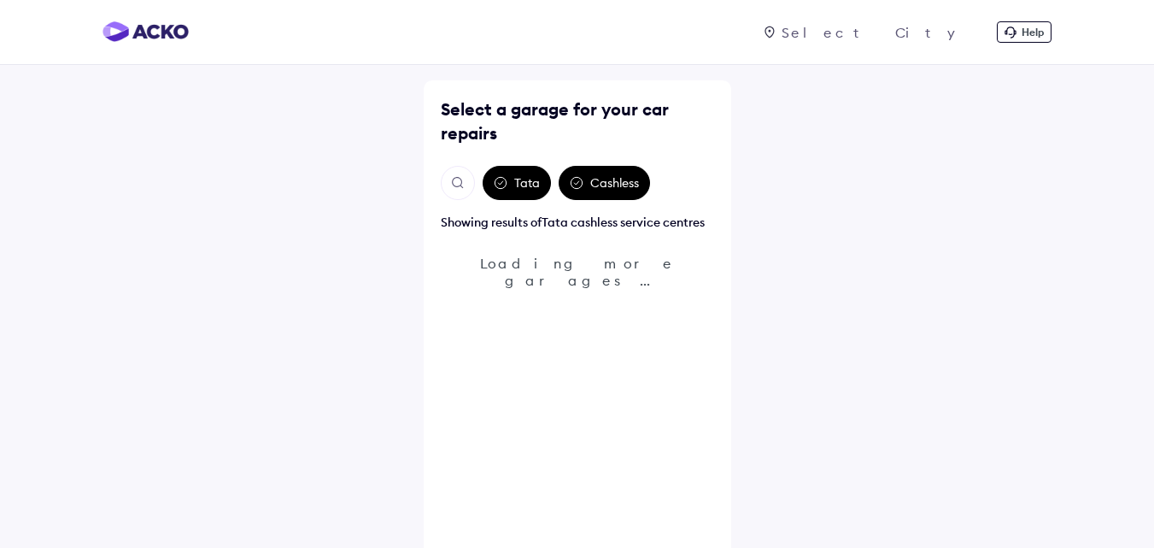
click at [968, 36] on div at bounding box center [878, 32] width 200 height 17
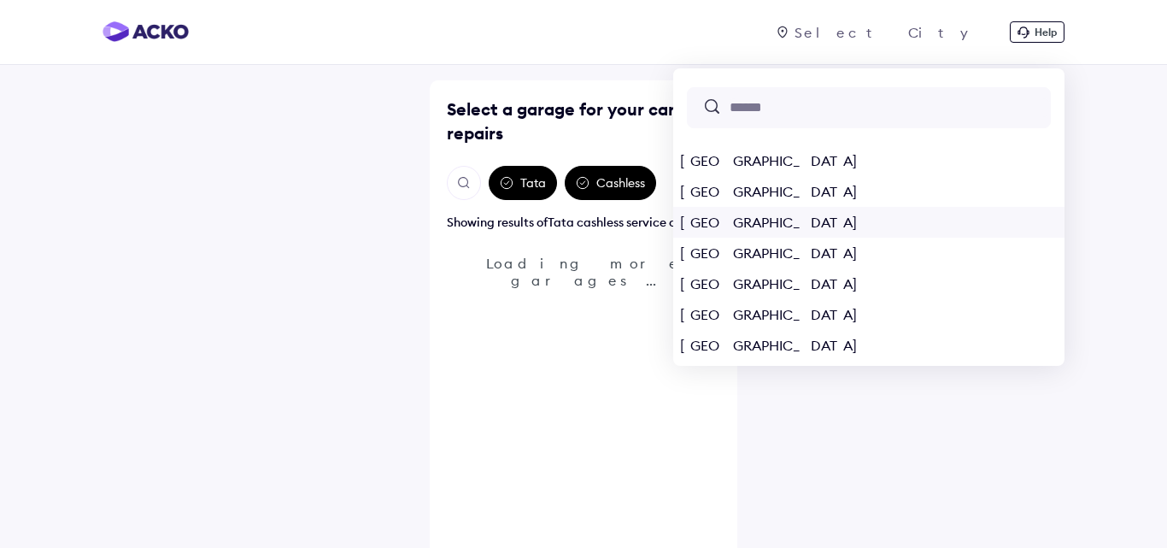
click at [873, 222] on div "Bangalore" at bounding box center [868, 222] width 391 height 31
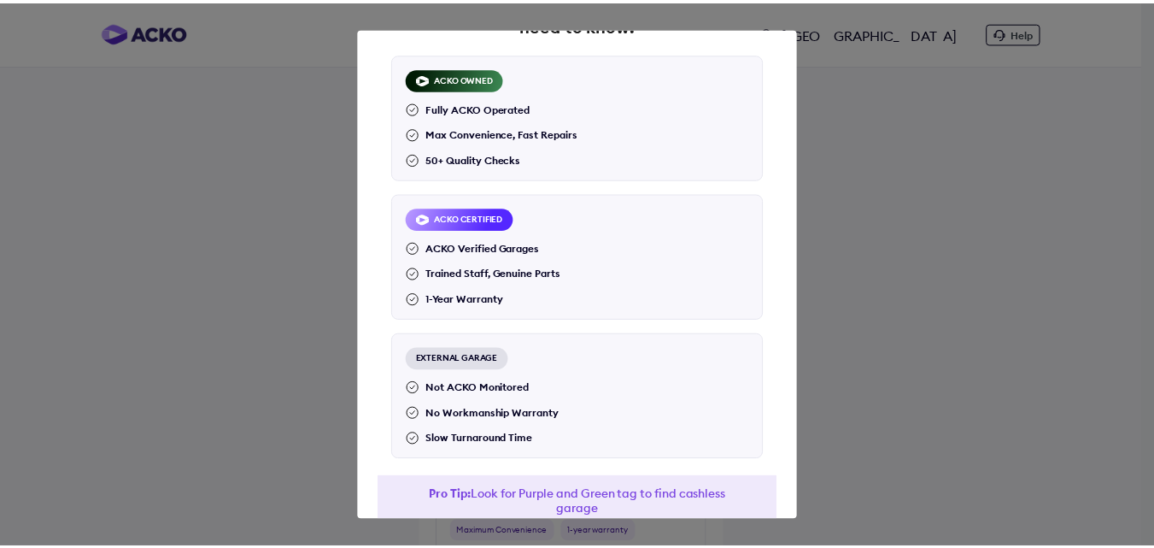
scroll to position [178, 0]
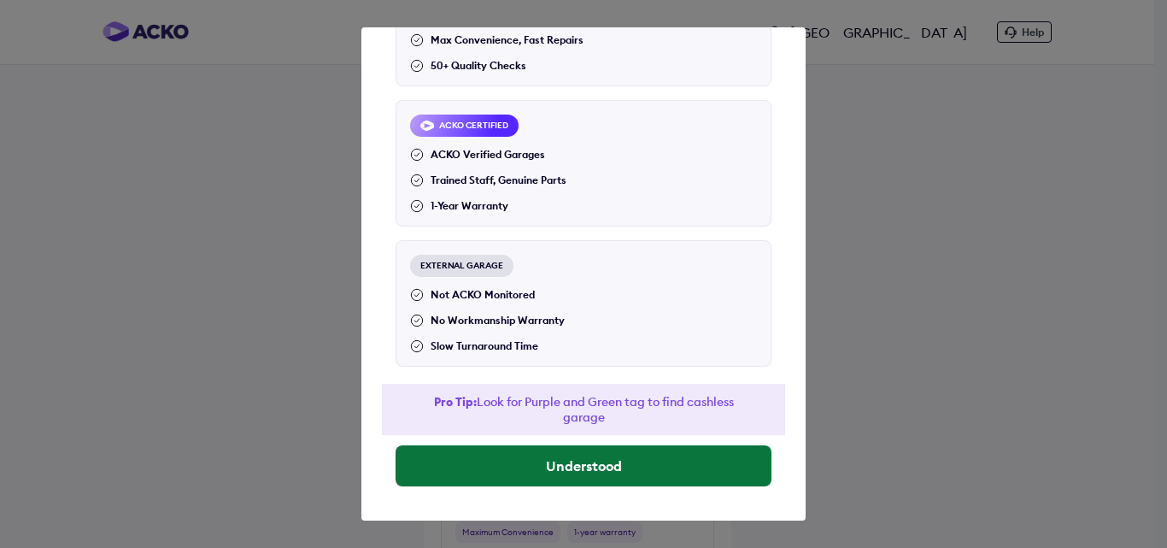
click at [557, 455] on button "Understood" at bounding box center [584, 465] width 376 height 41
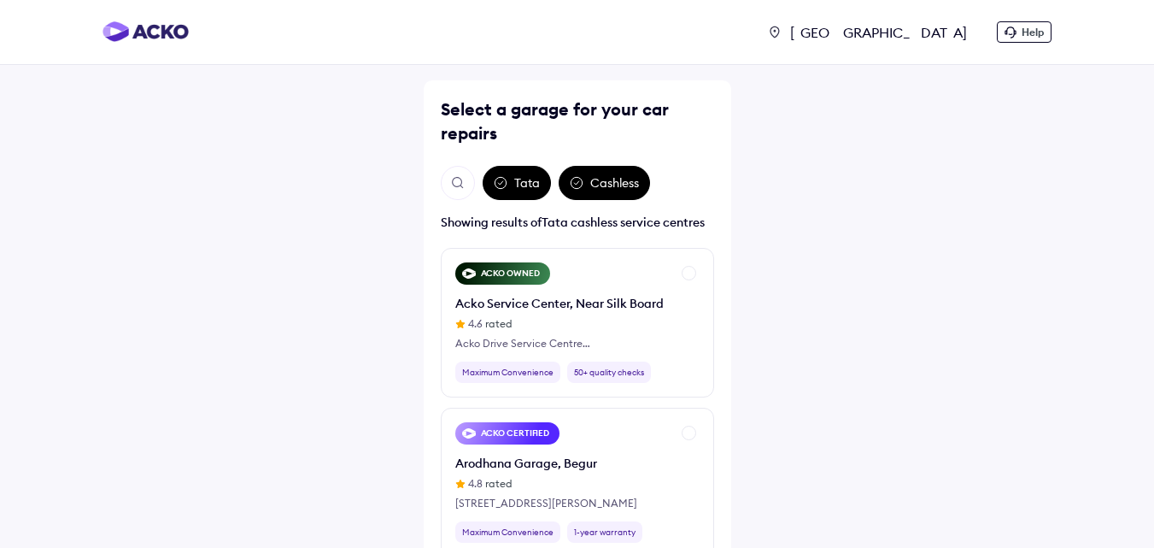
click at [465, 178] on img "Open search" at bounding box center [457, 182] width 15 height 15
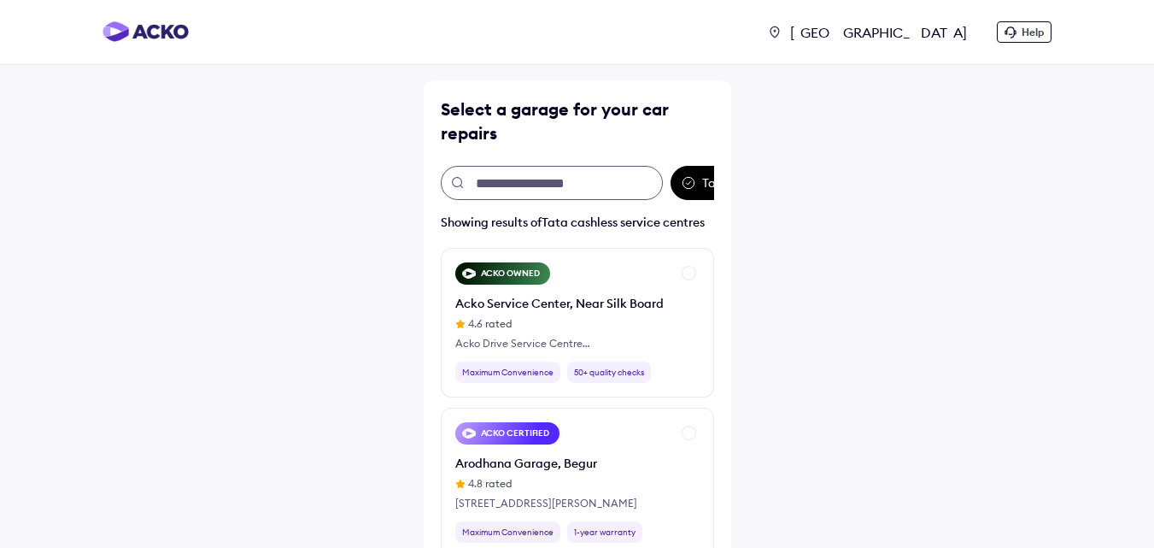
click at [519, 185] on input "text" at bounding box center [552, 183] width 222 height 34
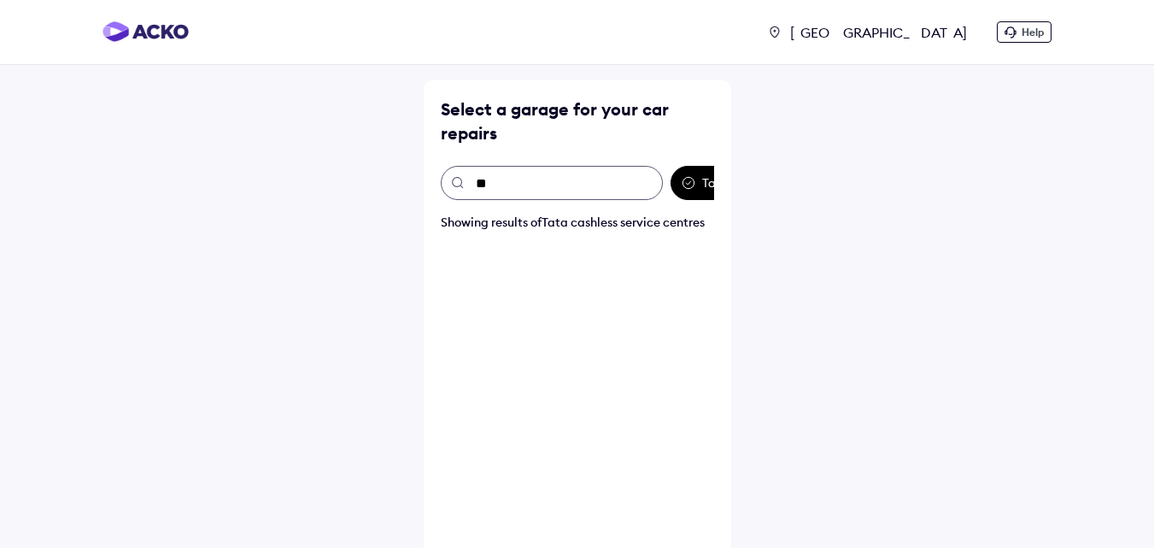
type input "***"
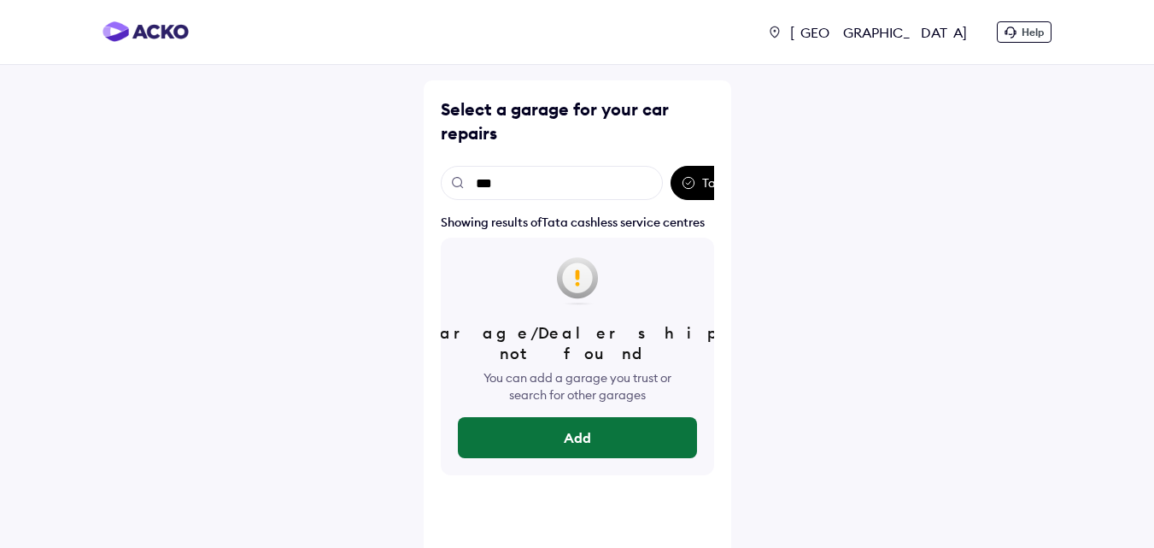
click at [547, 417] on button "Add" at bounding box center [577, 437] width 239 height 41
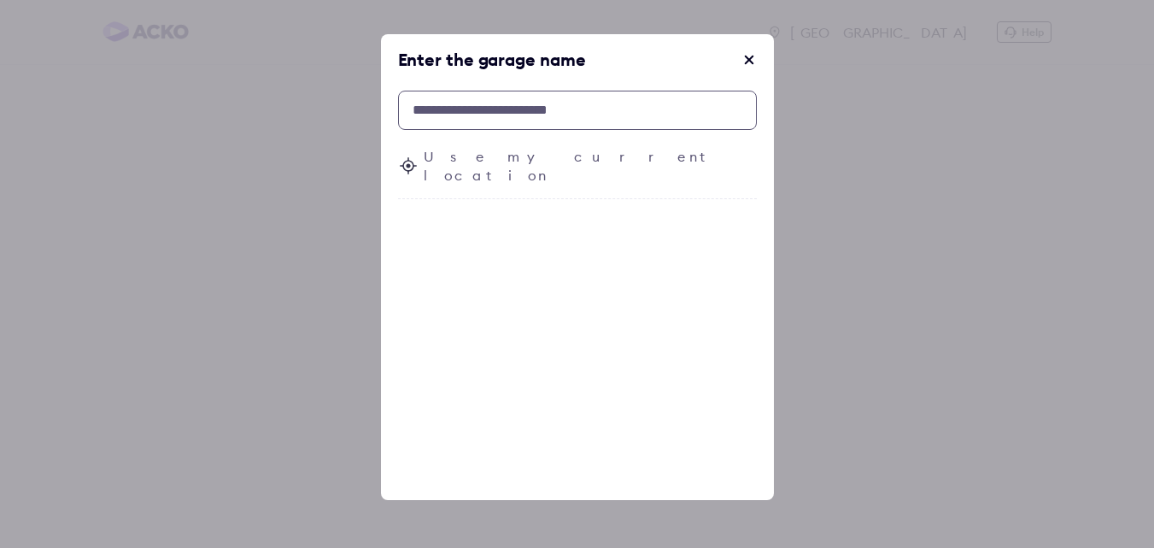
click at [460, 119] on input "text" at bounding box center [577, 110] width 359 height 39
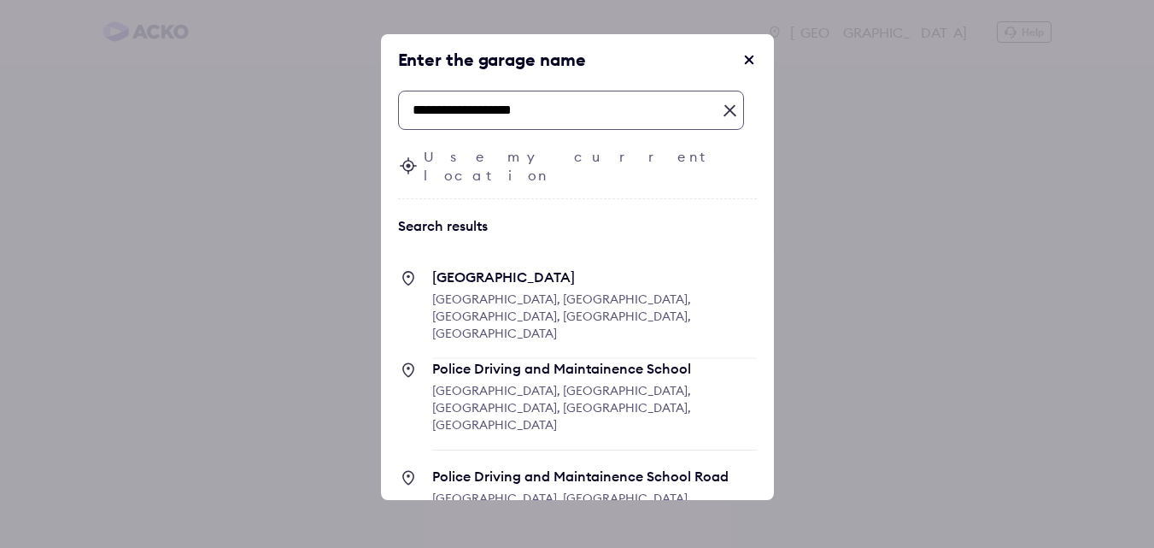
click at [460, 119] on input "**********" at bounding box center [571, 110] width 346 height 39
click at [460, 121] on input "**********" at bounding box center [571, 110] width 346 height 39
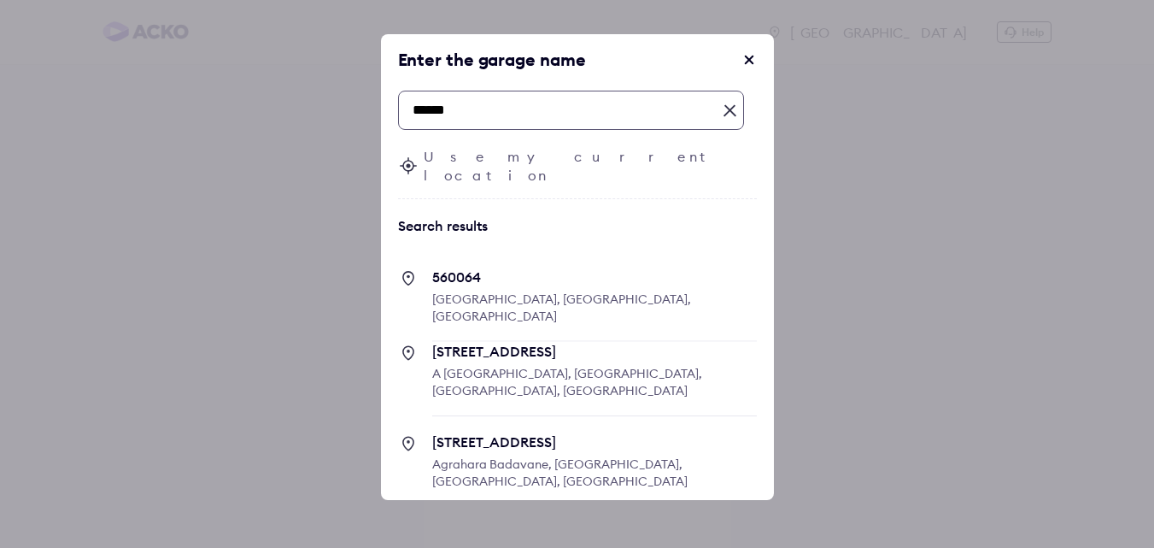
click at [472, 255] on span "560064 Bengaluru, Karnataka, India" at bounding box center [594, 288] width 325 height 73
type input "******"
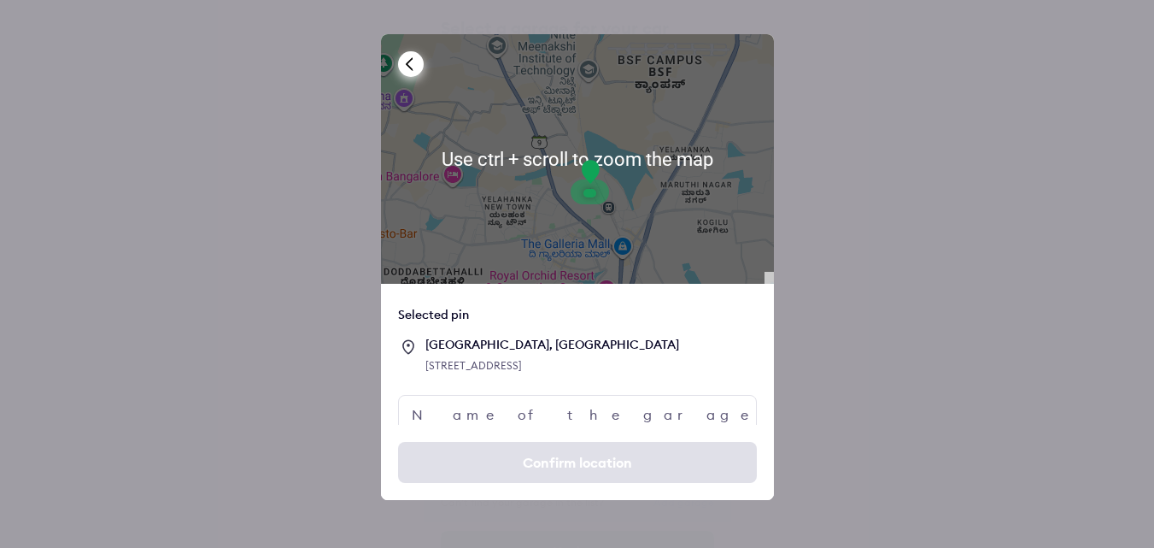
scroll to position [63, 0]
click at [484, 419] on input "text" at bounding box center [577, 414] width 359 height 39
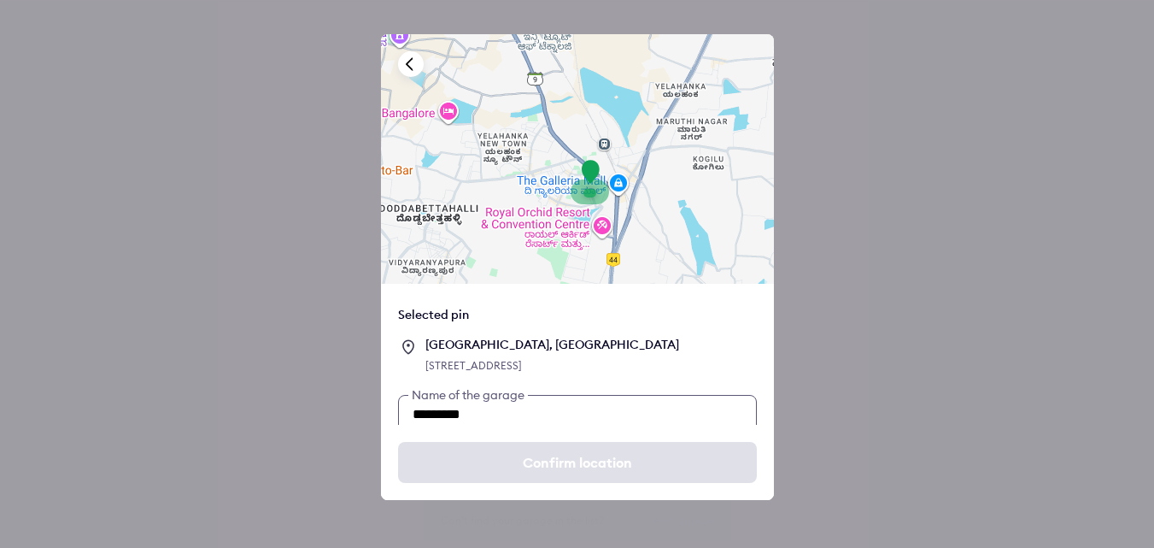
type input "*********"
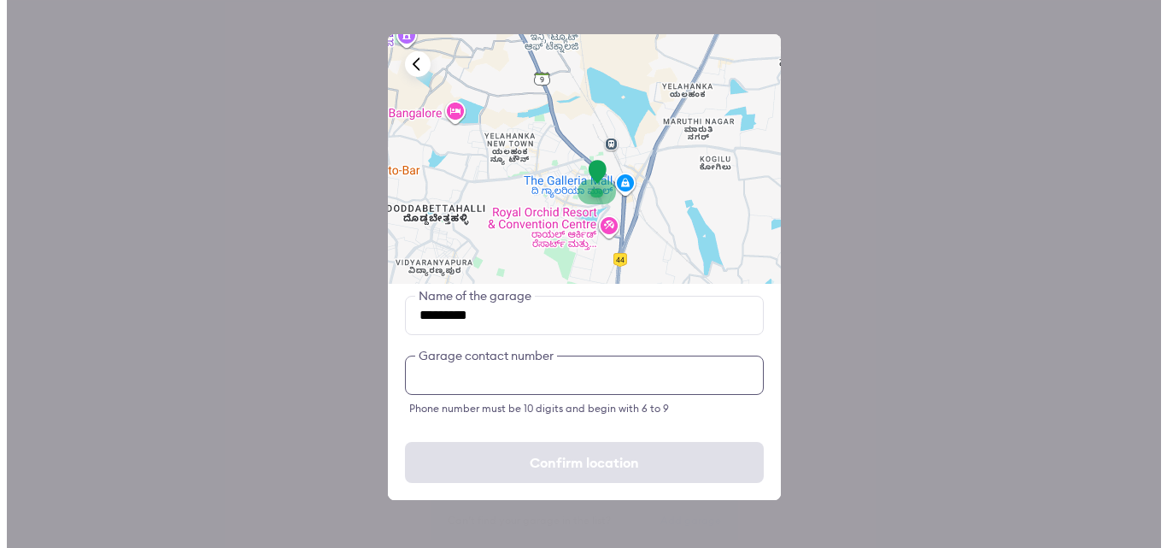
scroll to position [109, 0]
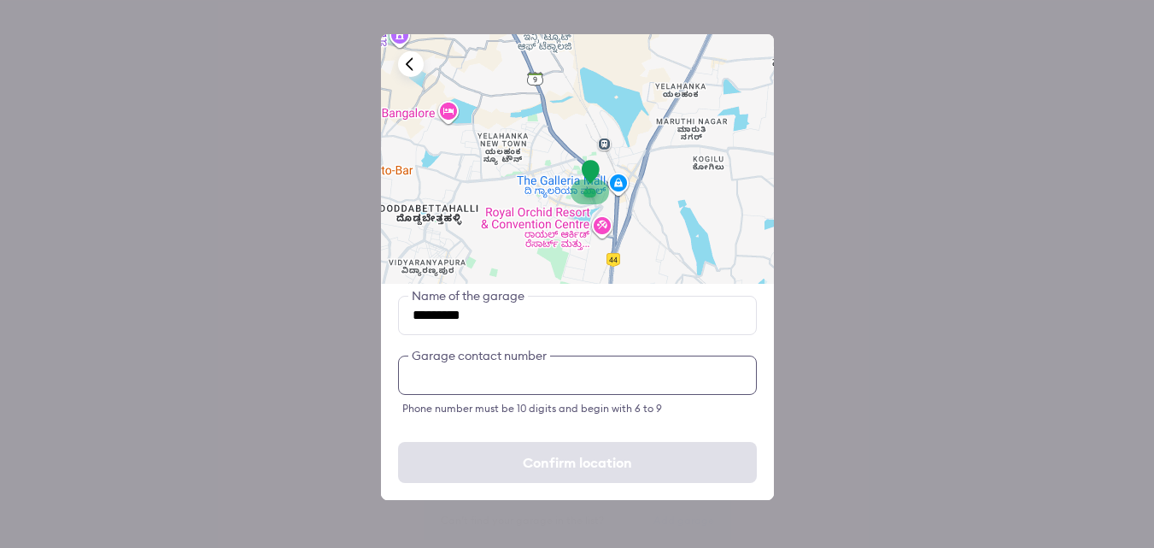
click at [435, 360] on input "number" at bounding box center [577, 374] width 359 height 39
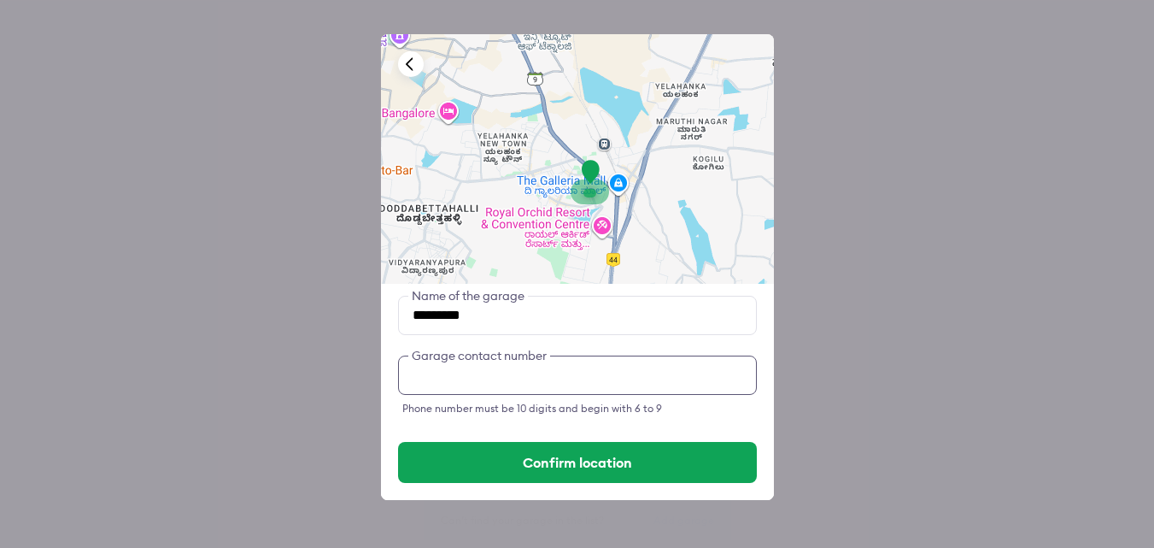
type input "**********"
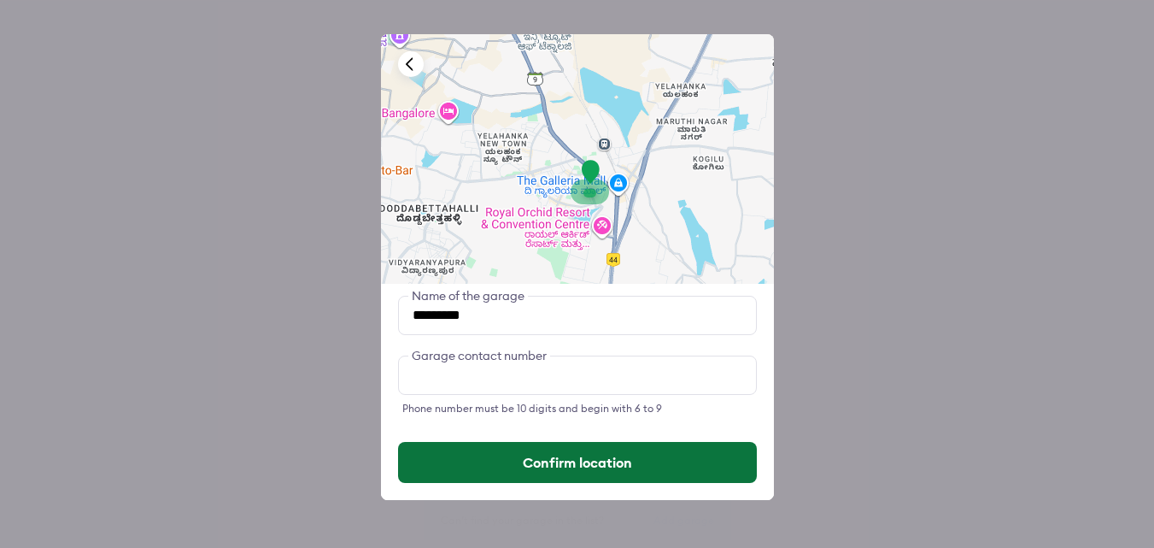
click at [579, 454] on button "Confirm location" at bounding box center [577, 462] width 359 height 41
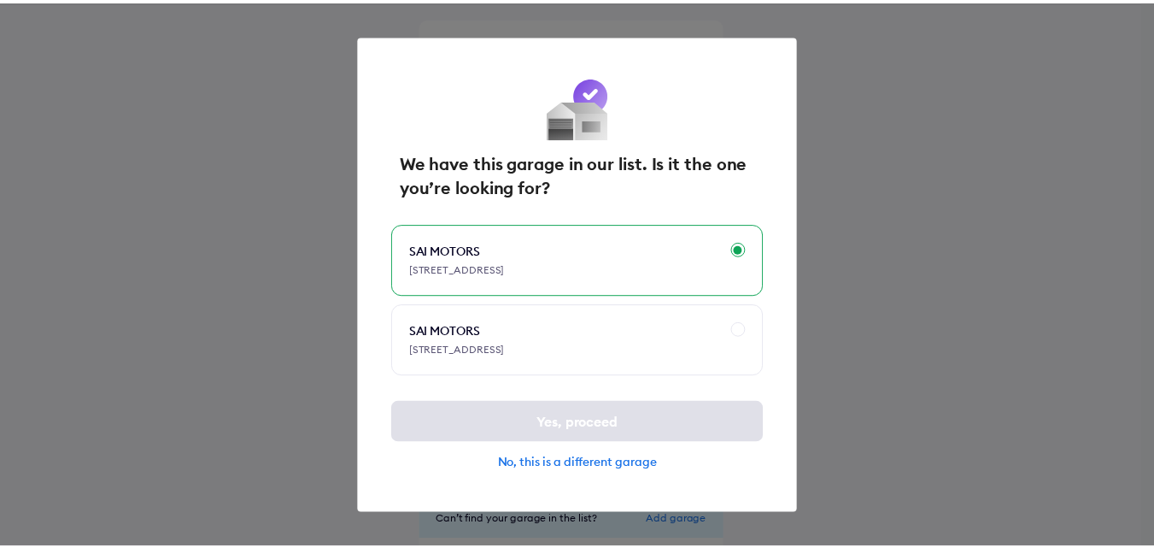
scroll to position [16, 0]
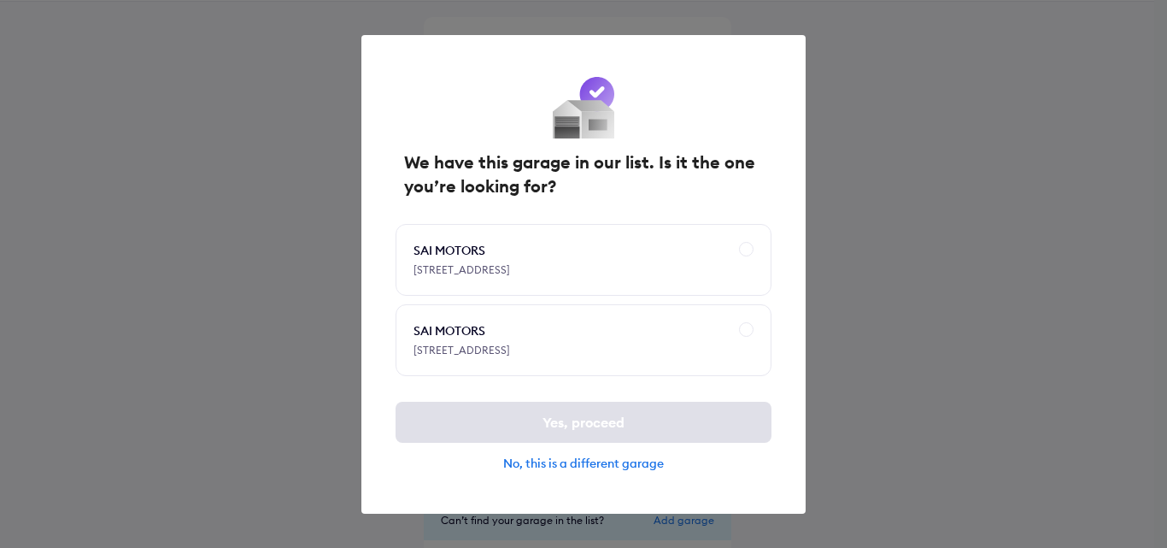
click at [567, 471] on div "No, this is a different garage" at bounding box center [584, 462] width 376 height 15
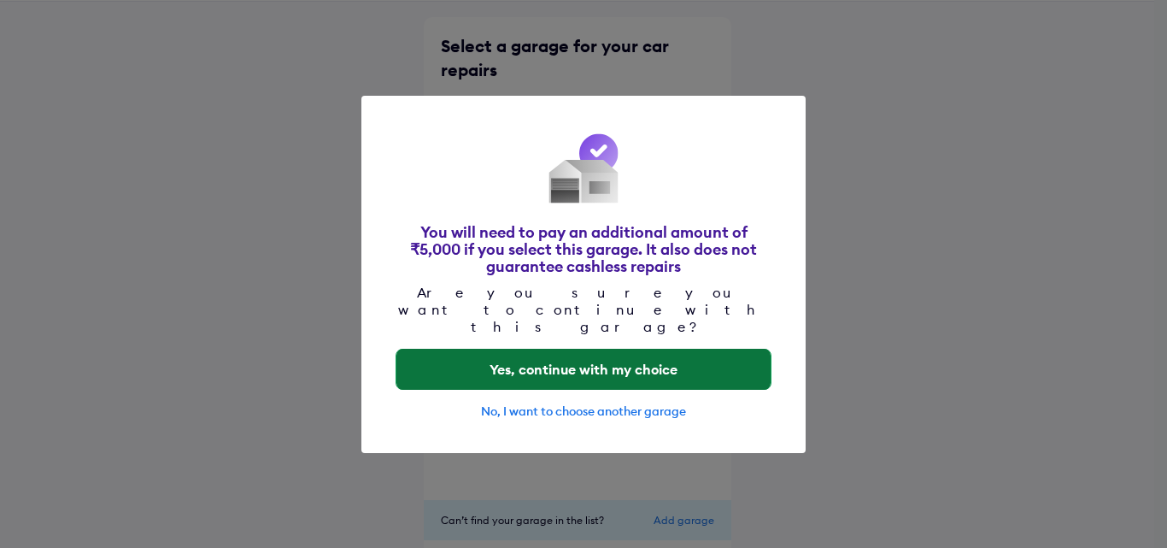
click at [559, 349] on button "Yes, continue with my choice" at bounding box center [583, 369] width 374 height 41
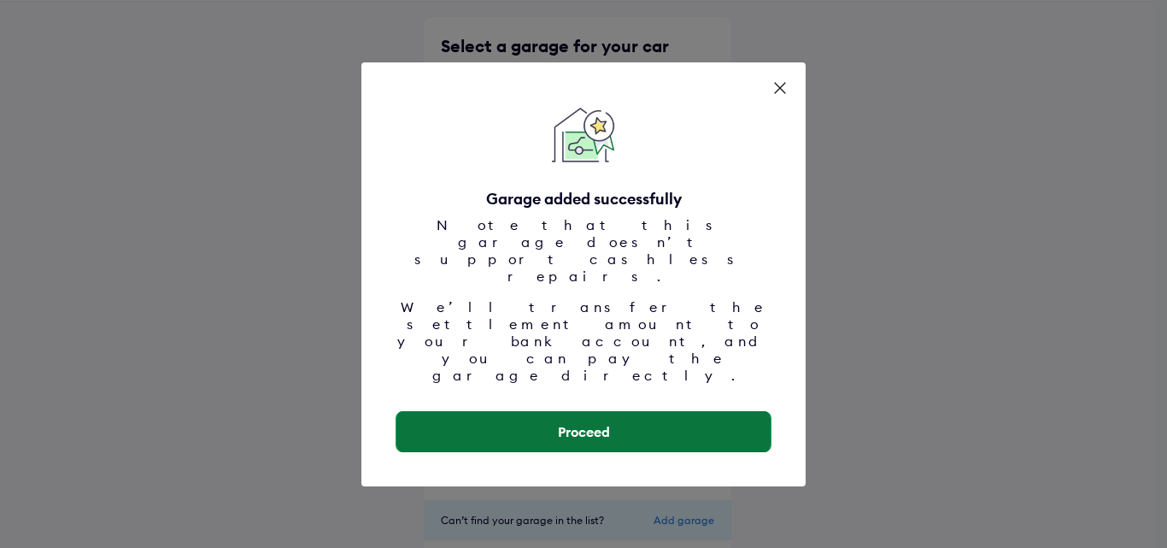
click at [555, 411] on button "Proceed" at bounding box center [583, 431] width 374 height 41
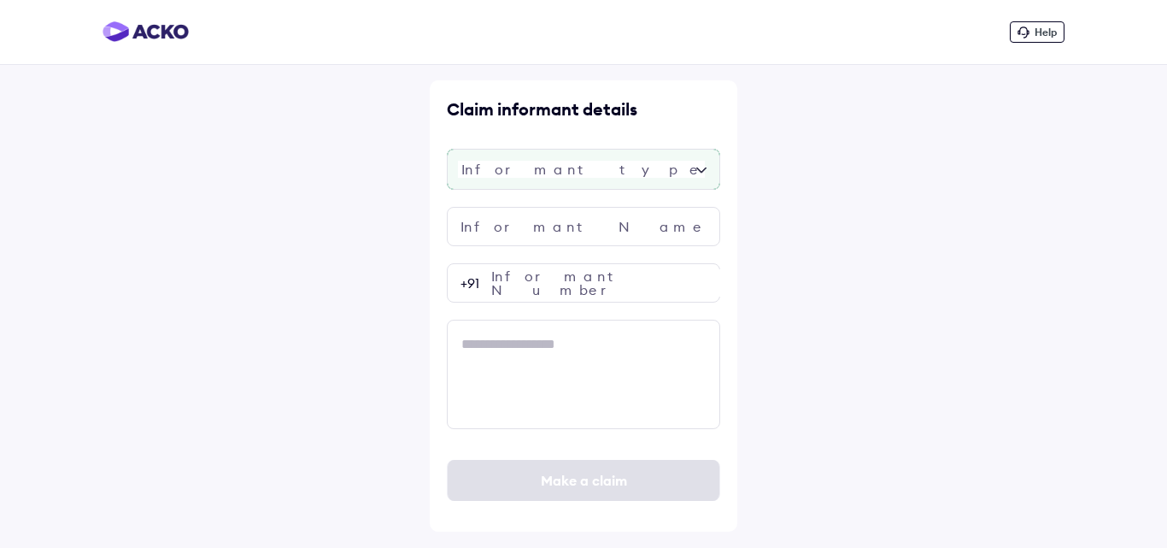
click at [560, 180] on div at bounding box center [583, 169] width 273 height 41
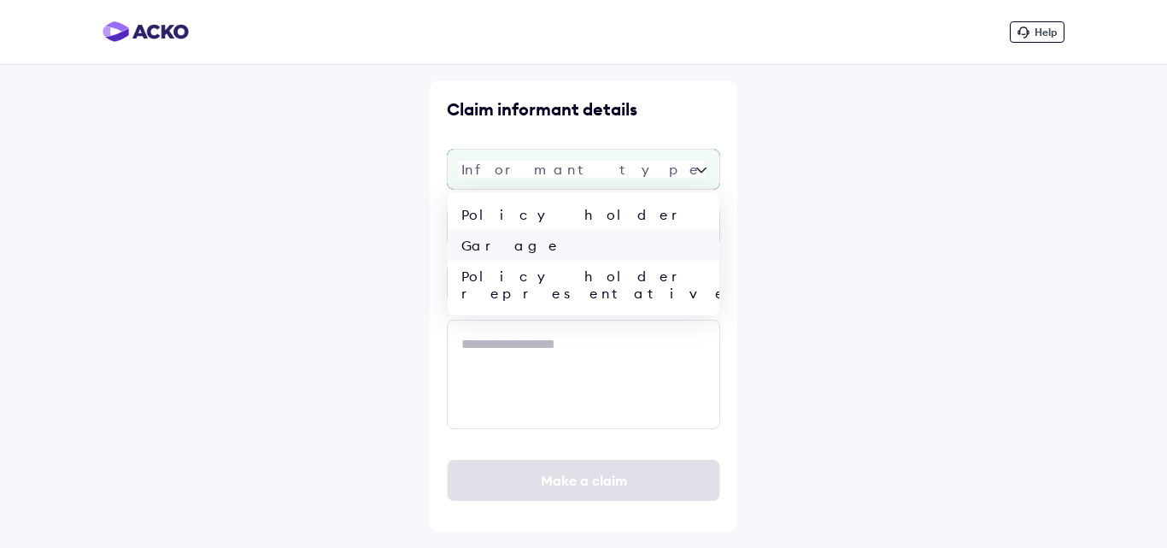
click at [515, 245] on div "Garage" at bounding box center [584, 245] width 272 height 31
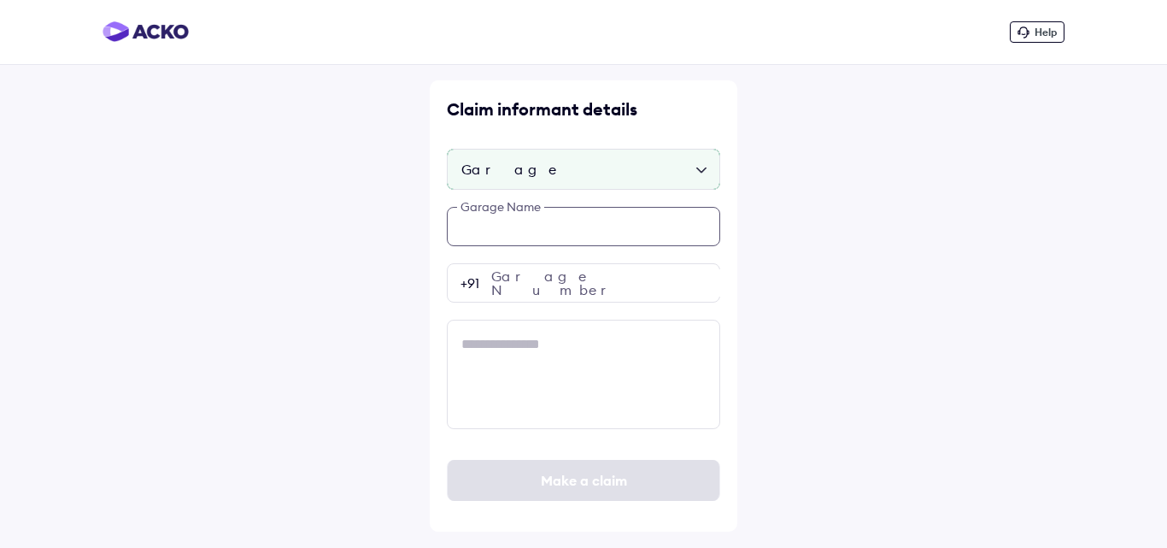
click at [525, 226] on input "text" at bounding box center [583, 226] width 273 height 39
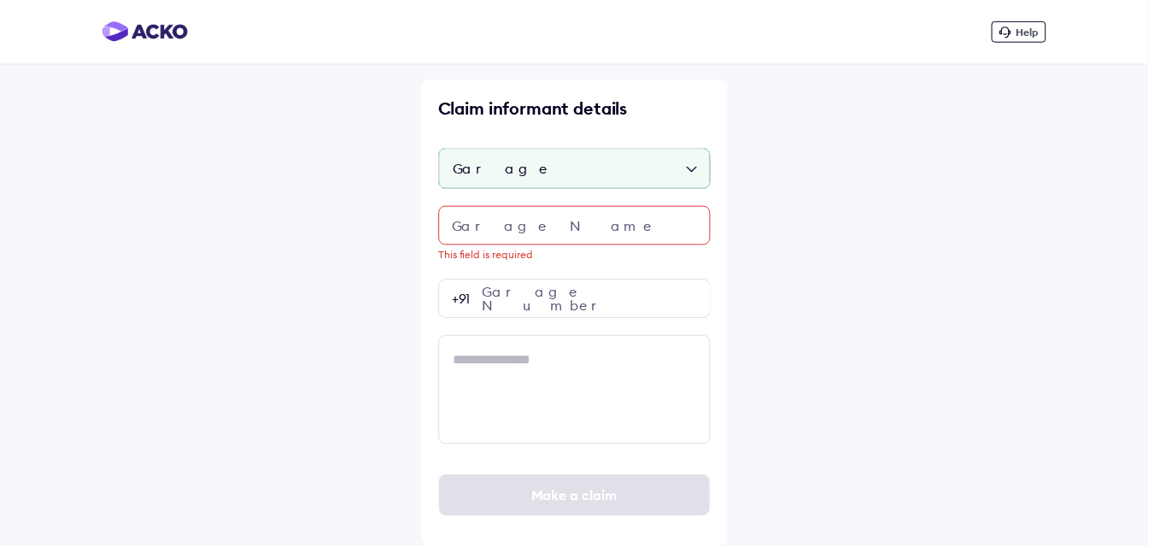
click at [546, 169] on div "Garage" at bounding box center [577, 169] width 273 height 41
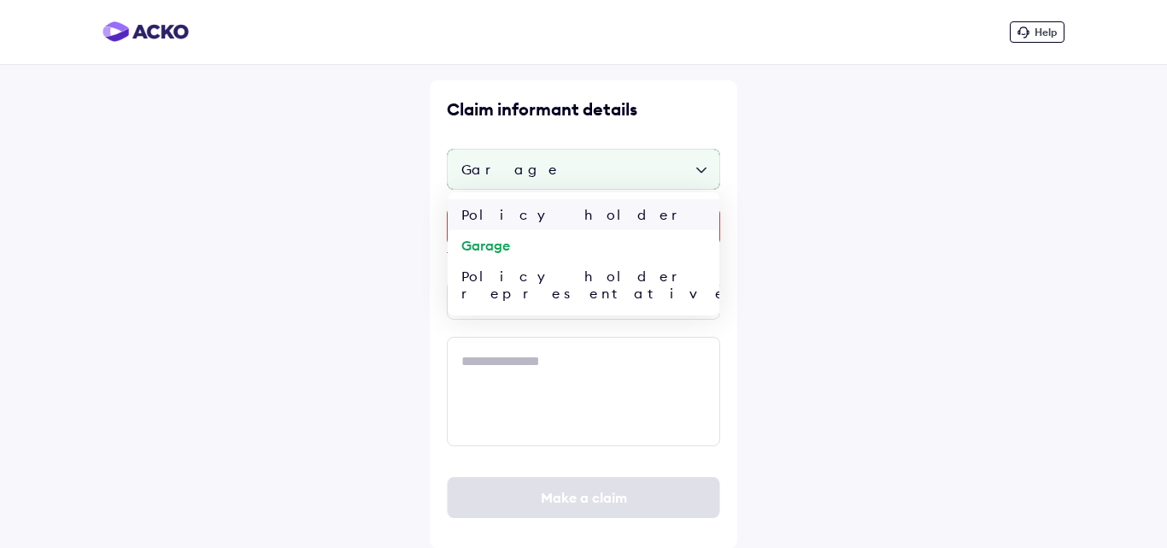
click at [529, 220] on div "Policy holder" at bounding box center [584, 214] width 272 height 31
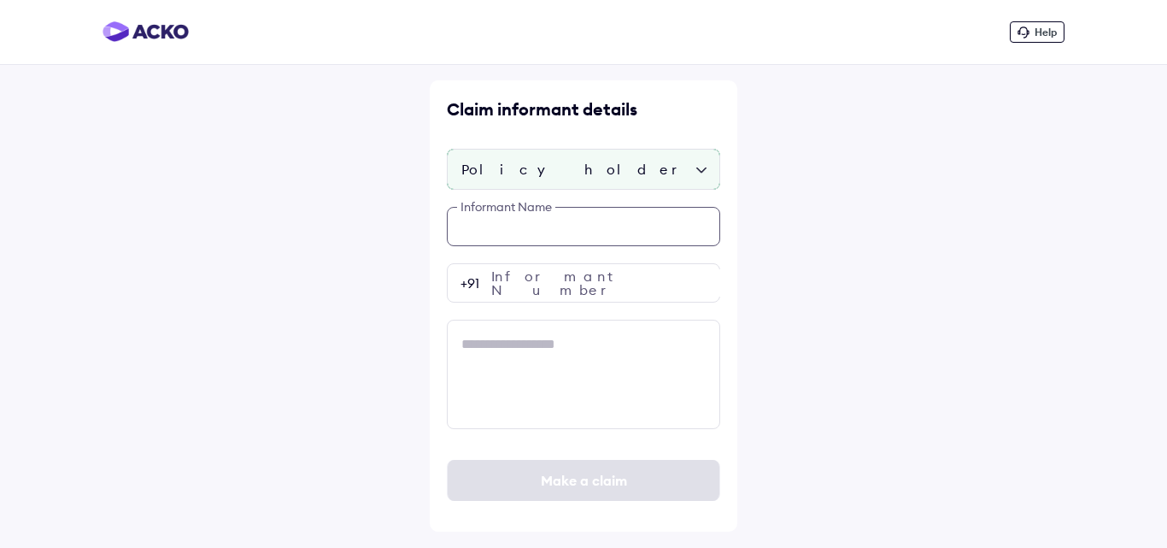
click at [525, 225] on input "text" at bounding box center [583, 226] width 273 height 39
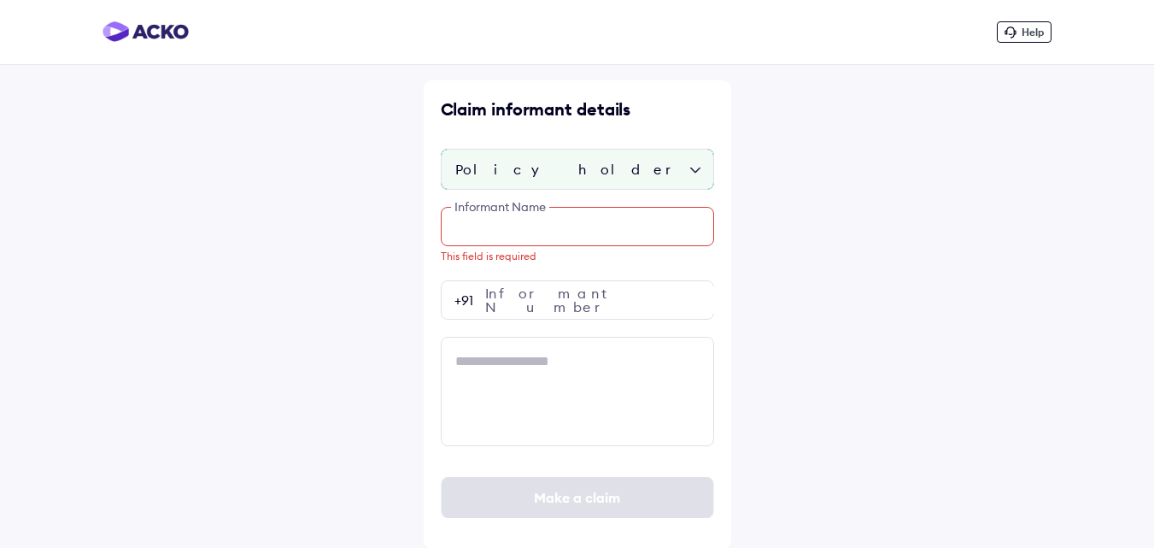
paste input "**********"
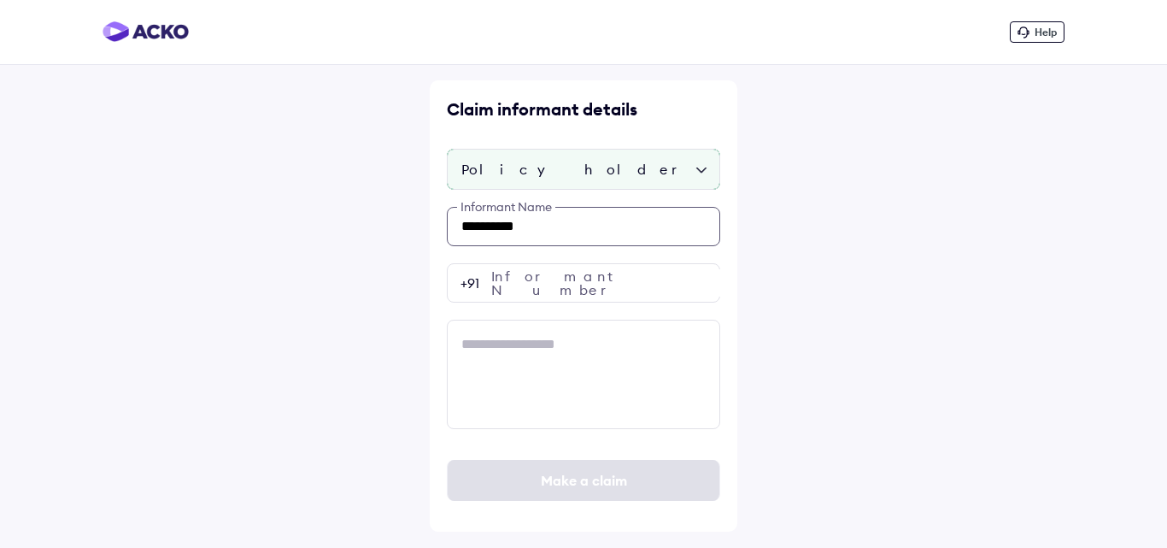
type input "**********"
click at [529, 279] on input "number" at bounding box center [583, 282] width 273 height 39
paste input "**********"
type input "**********"
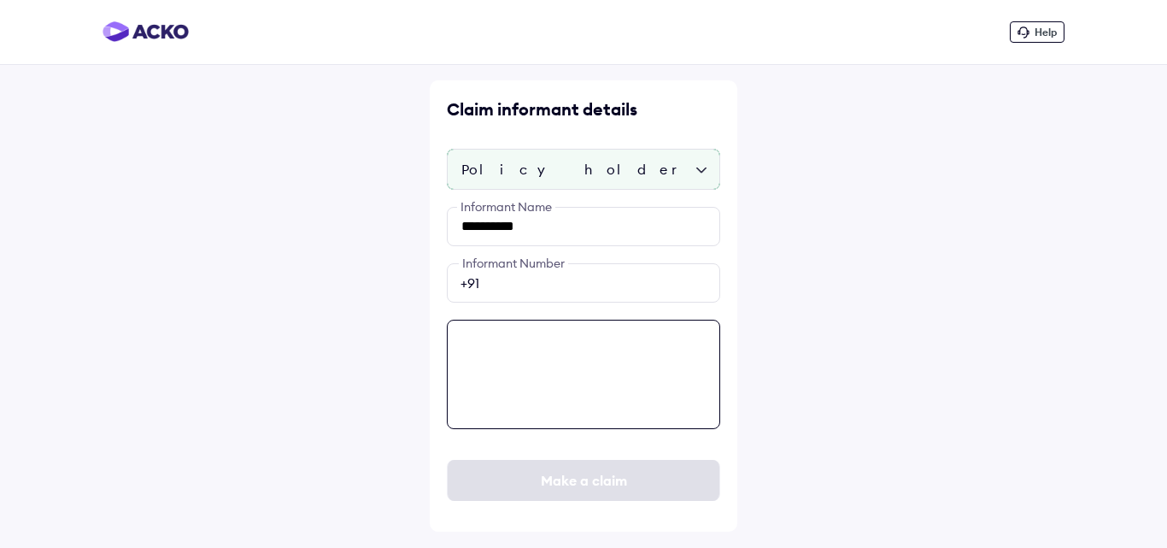
click at [519, 349] on textarea at bounding box center [583, 374] width 273 height 109
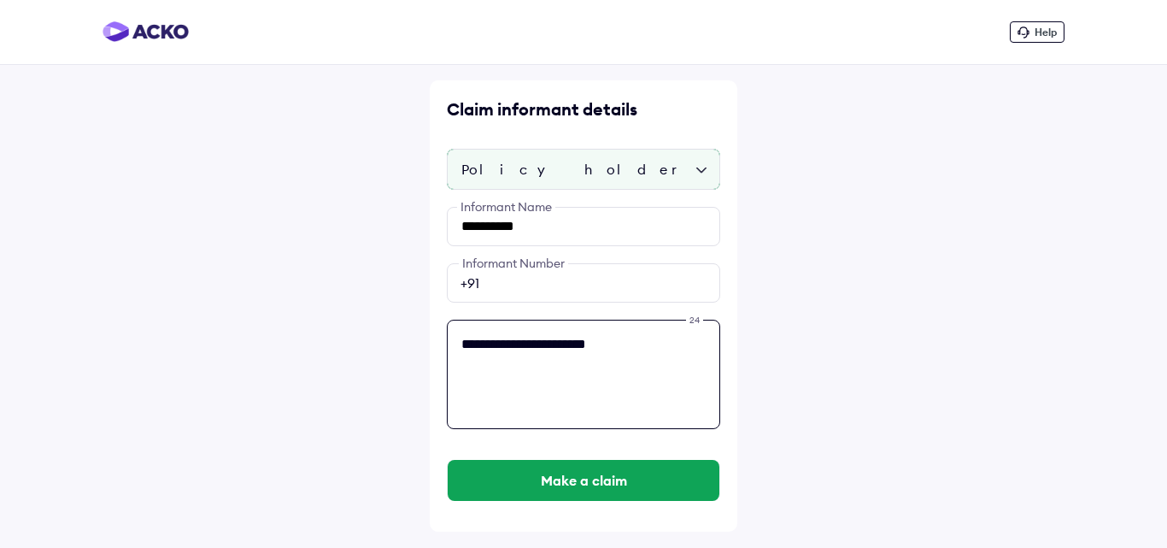
type textarea "**********"
click at [448, 460] on button "Make a claim" at bounding box center [584, 480] width 272 height 41
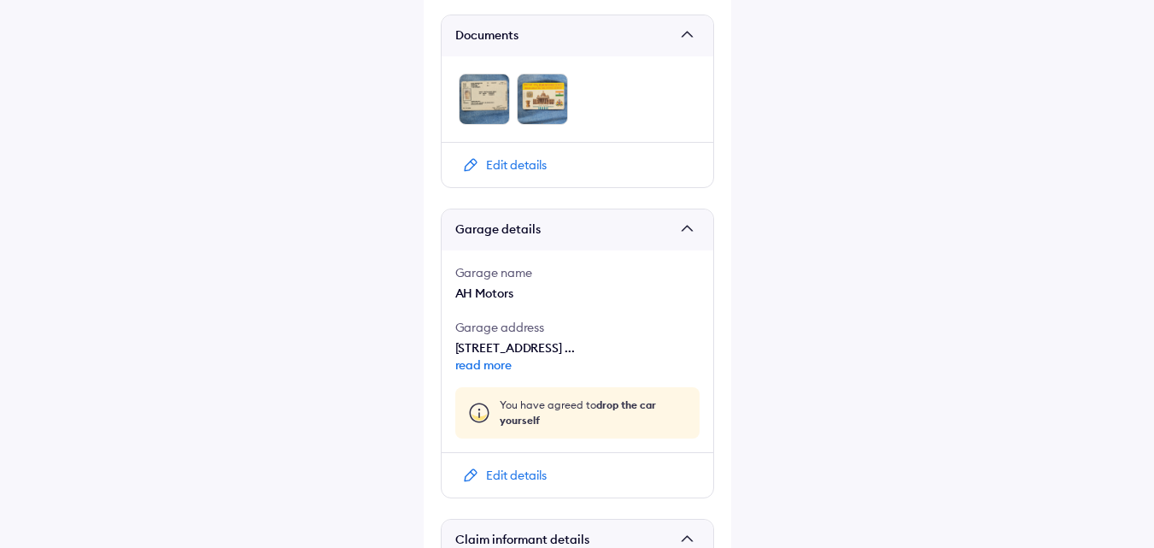
scroll to position [970, 0]
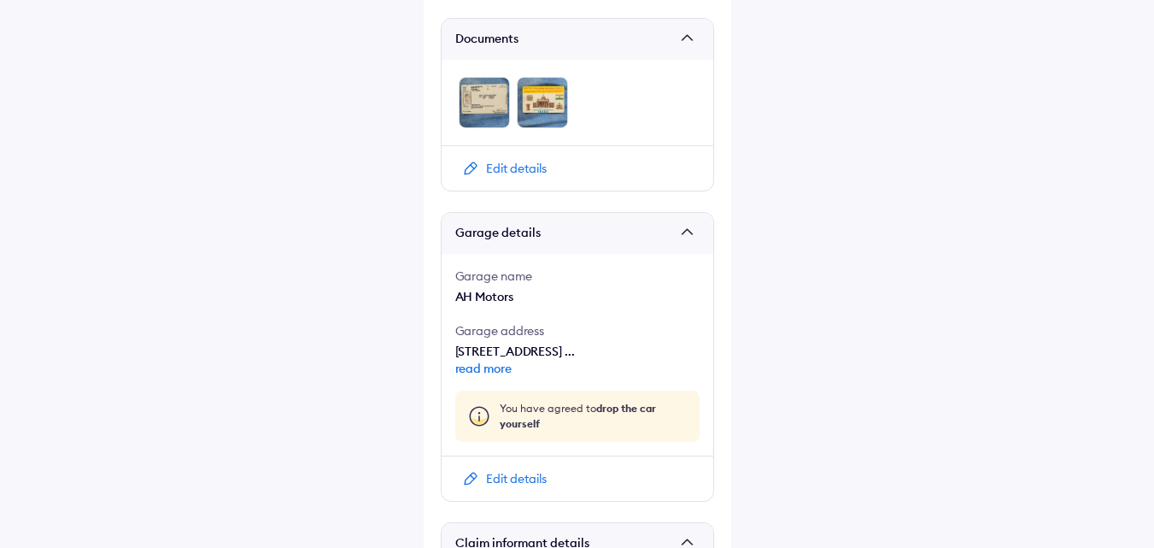
click at [510, 160] on div "Edit details" at bounding box center [516, 168] width 61 height 17
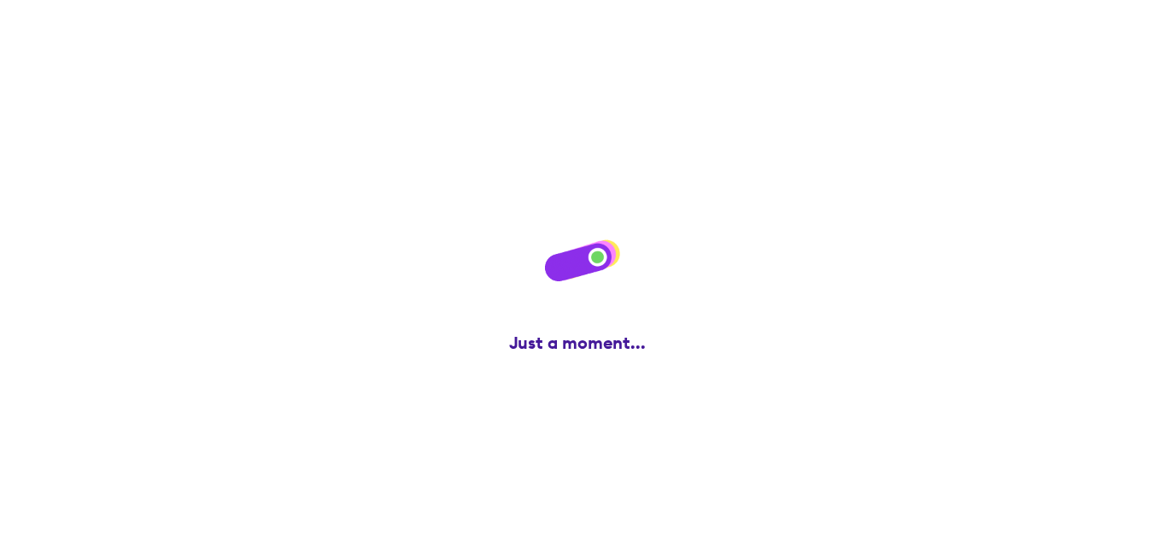
scroll to position [0, 0]
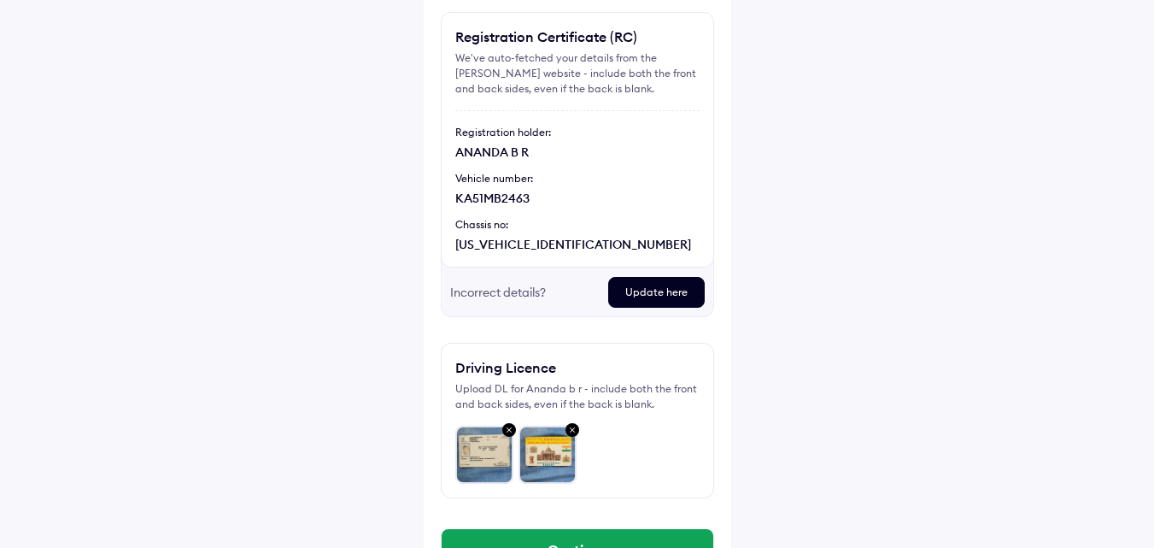
scroll to position [219, 0]
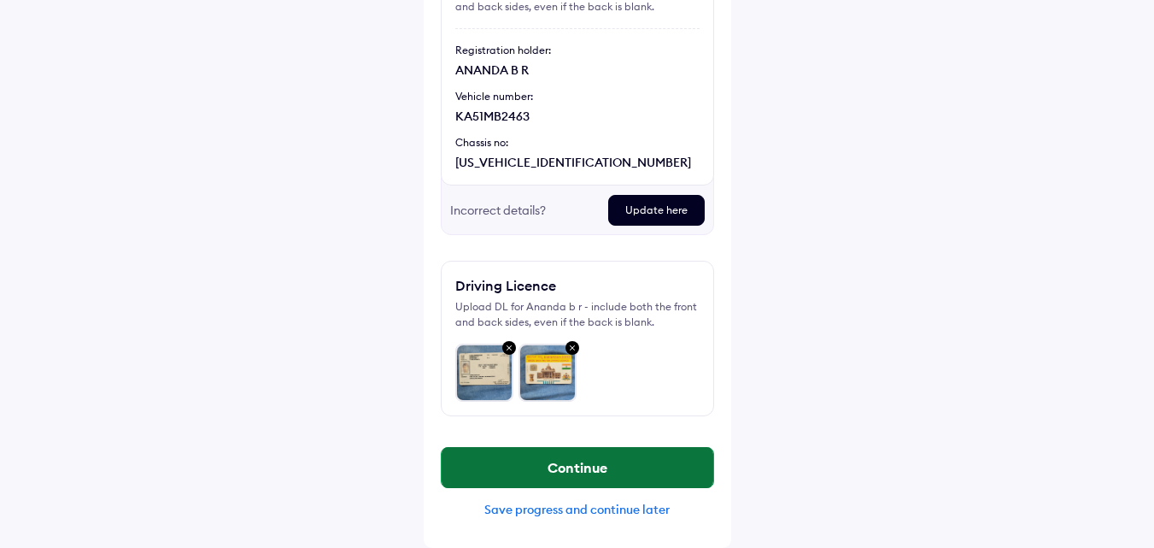
click at [511, 470] on button "Continue" at bounding box center [578, 467] width 272 height 41
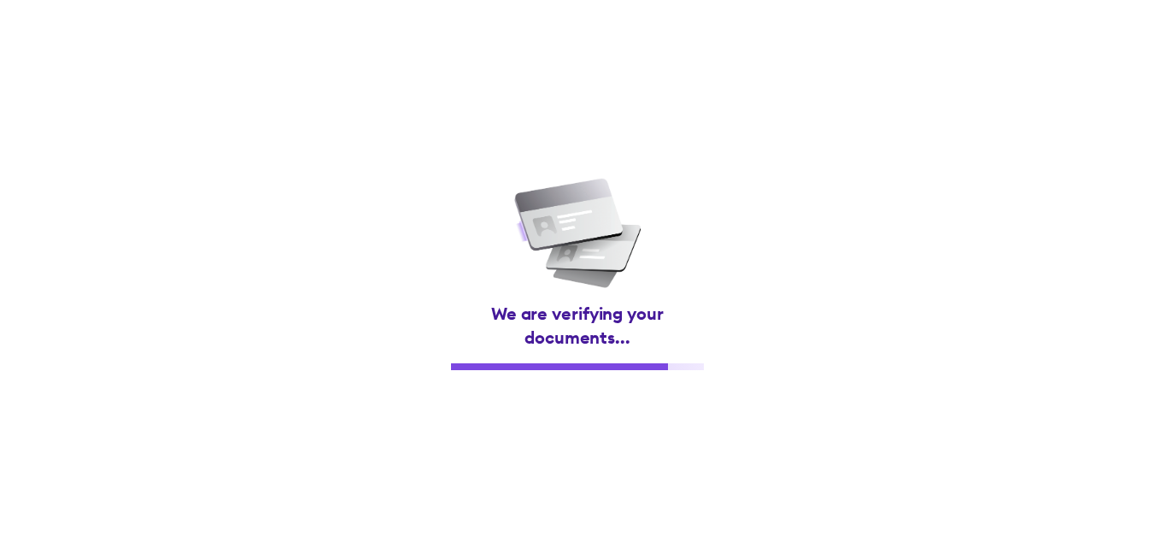
scroll to position [0, 0]
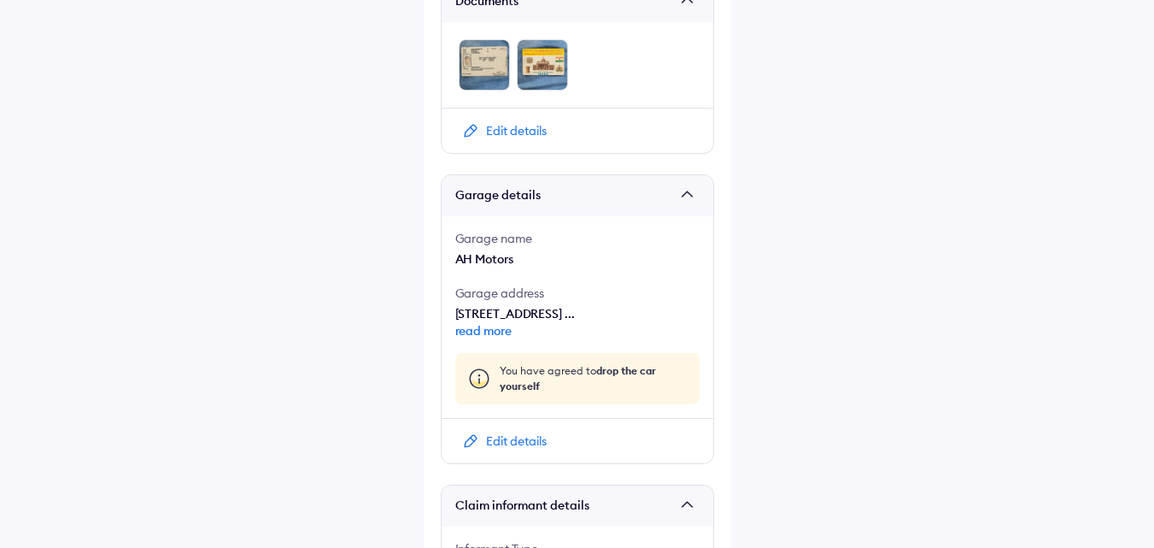
scroll to position [1025, 0]
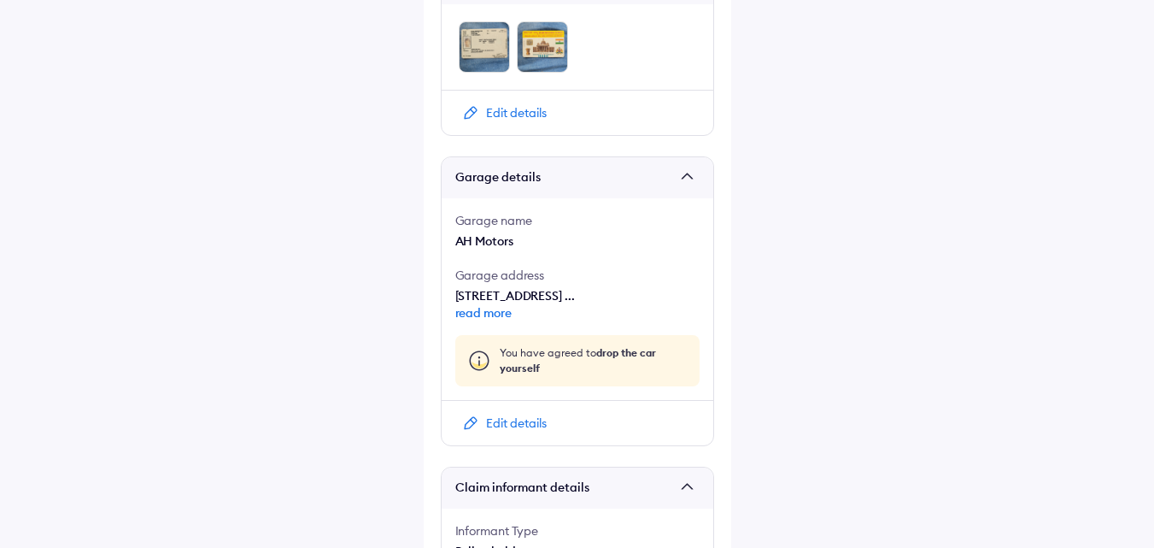
click at [491, 422] on div "Edit details" at bounding box center [516, 422] width 61 height 17
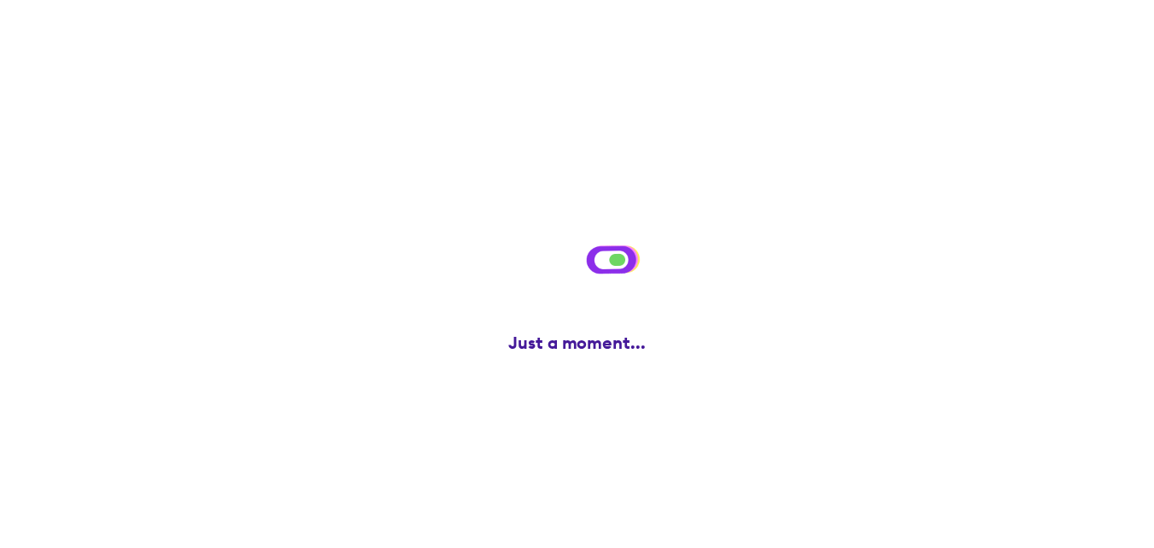
scroll to position [0, 0]
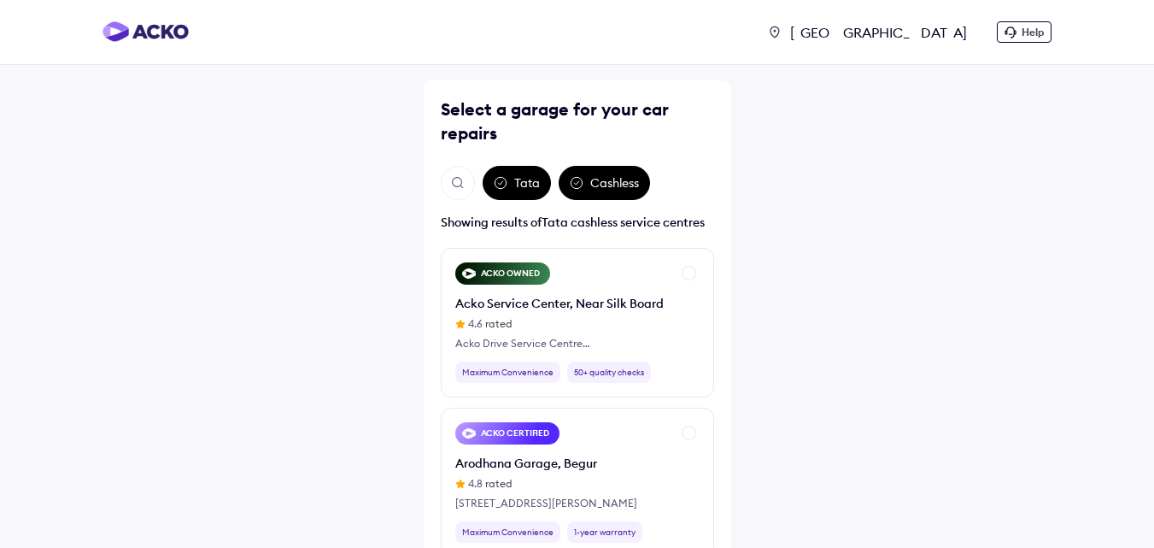
click at [460, 177] on img "Open search" at bounding box center [457, 182] width 15 height 15
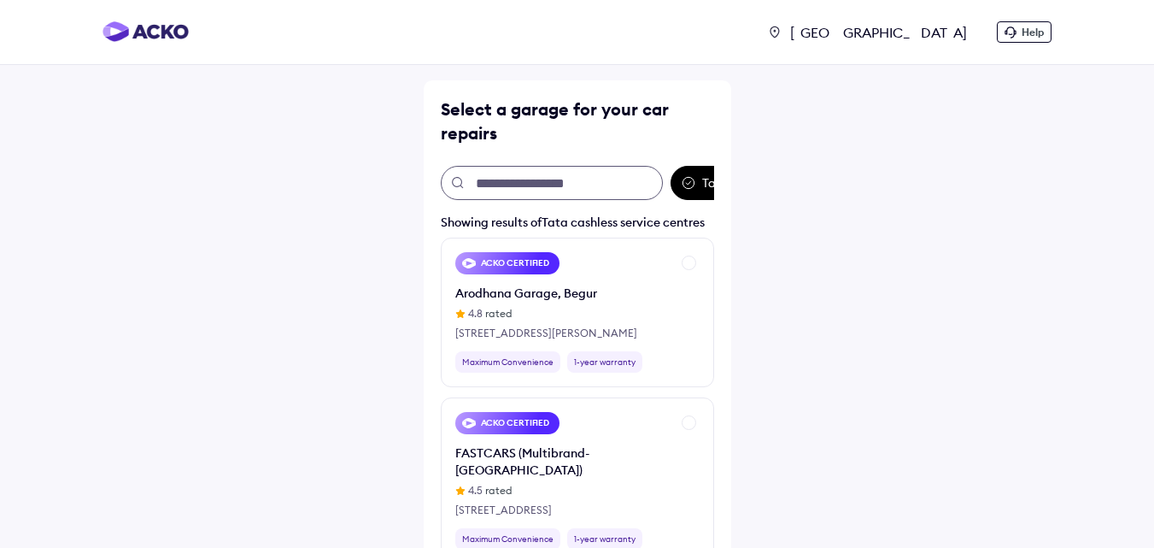
scroll to position [171, 0]
click at [526, 192] on input "text" at bounding box center [552, 183] width 222 height 34
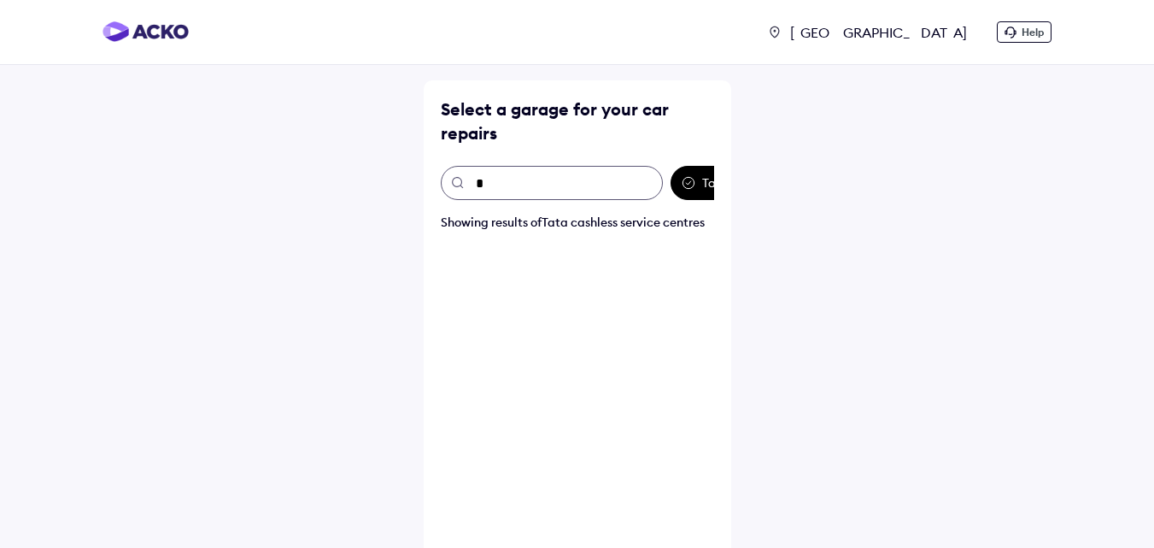
scroll to position [0, 0]
type input "******"
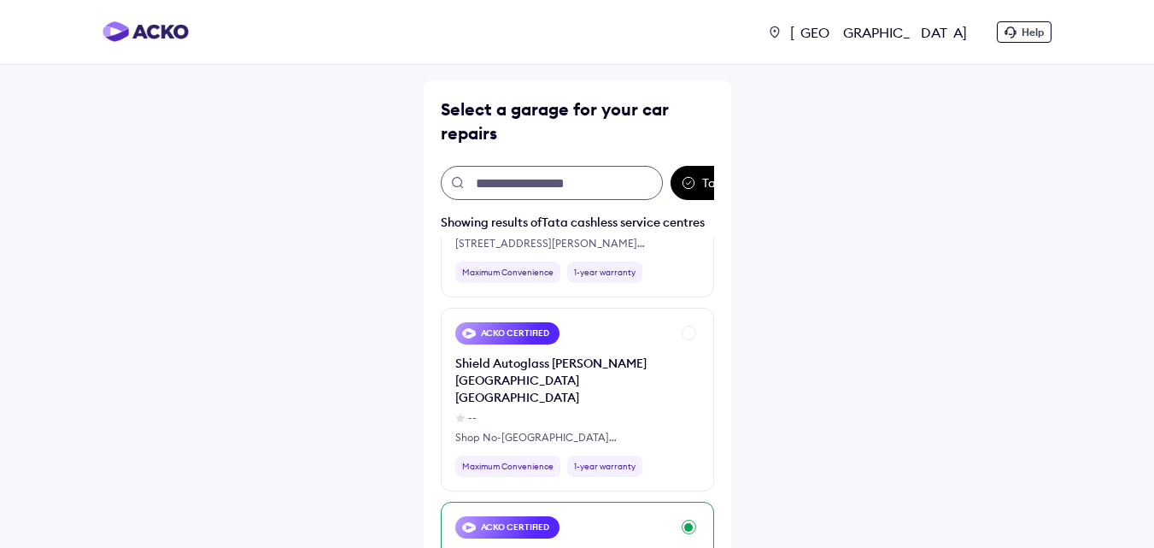
scroll to position [1794, 0]
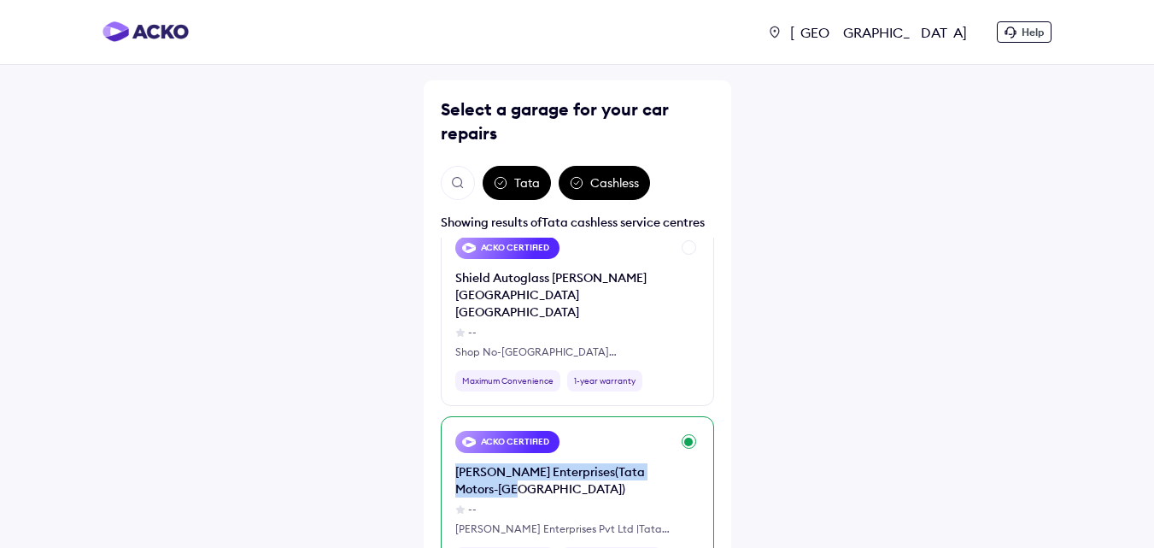
drag, startPoint x: 536, startPoint y: 389, endPoint x: 447, endPoint y: 365, distance: 92.0
click at [447, 416] on div "ACKO CERTIFIED Bellad Enterprises(Tata Motors-Banaglore) -- Bellad Enterprises …" at bounding box center [577, 499] width 273 height 167
copy div "Bellad Enterprises(Tata Motors-Banaglore)"
click at [818, 381] on div "Bangalore Help Select a garage for your car repairs Tata Cashless Showing resul…" at bounding box center [577, 337] width 1154 height 675
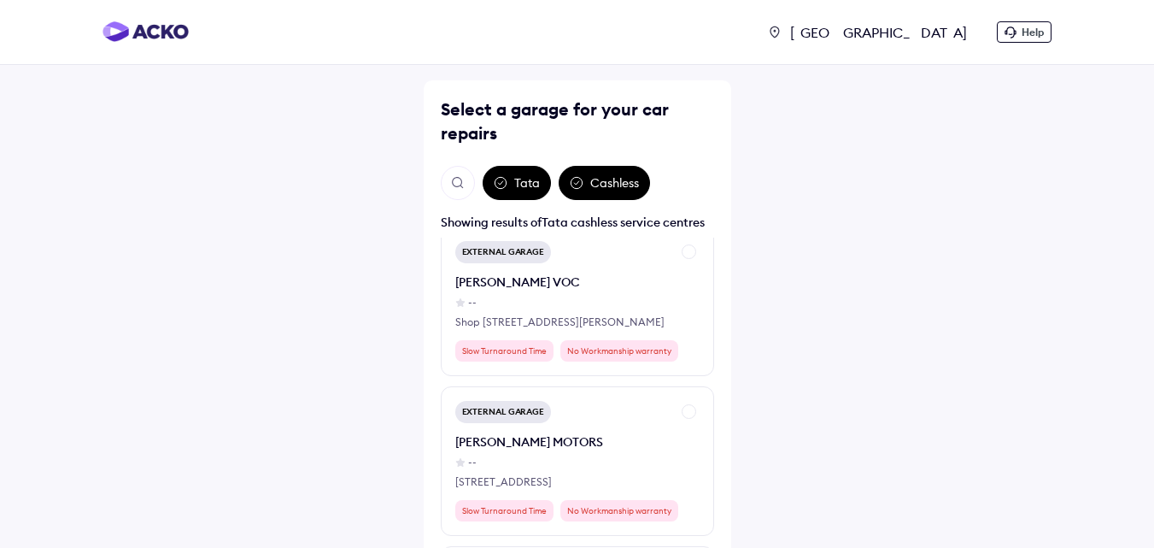
scroll to position [5468, 0]
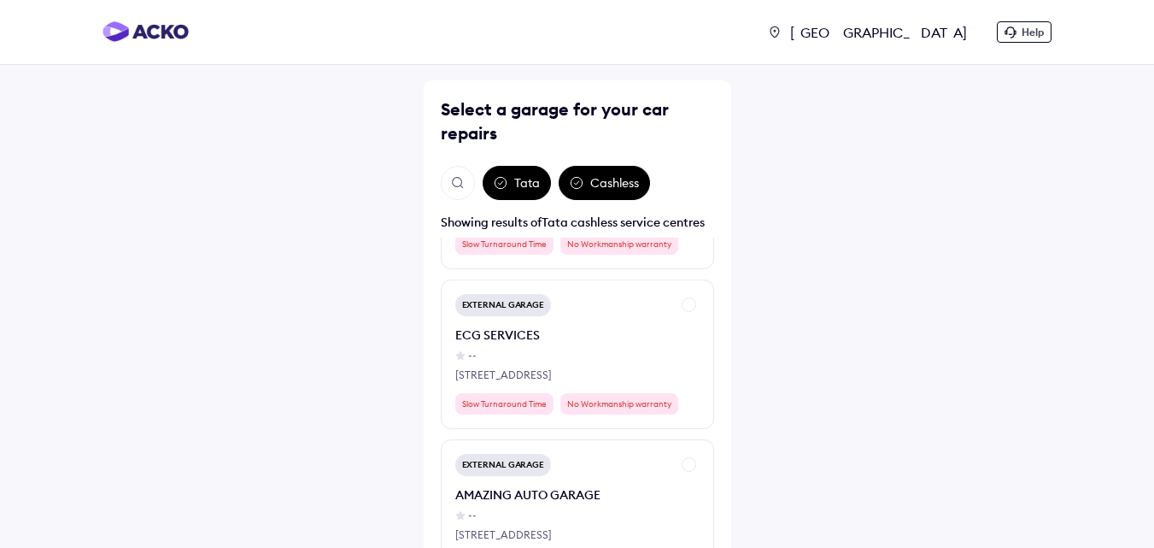
click at [903, 202] on div "Bangalore Help Select a garage for your car repairs Tata Cashless Showing resul…" at bounding box center [577, 337] width 1154 height 675
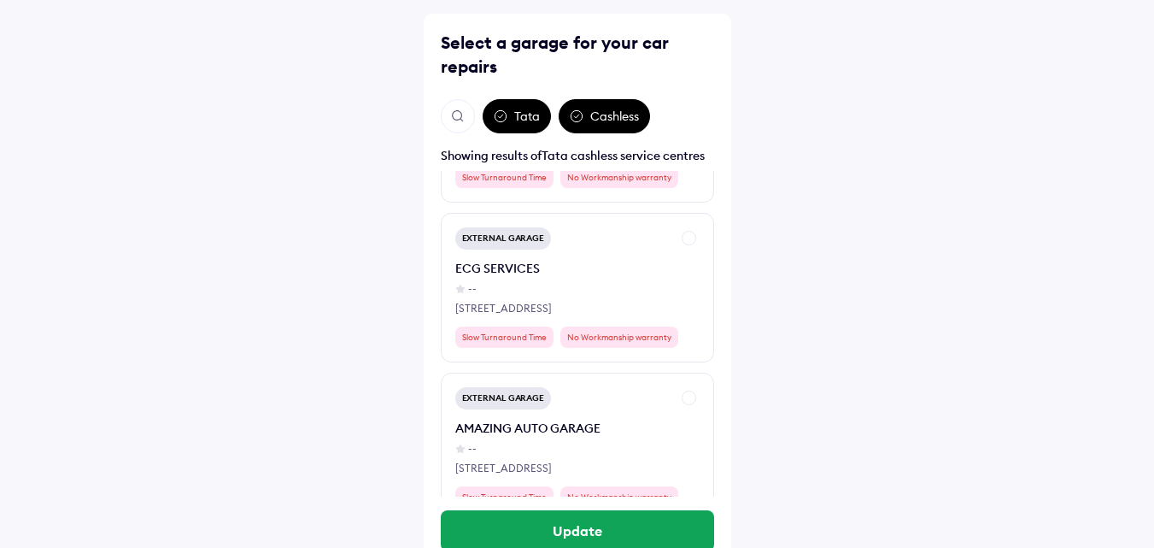
scroll to position [127, 0]
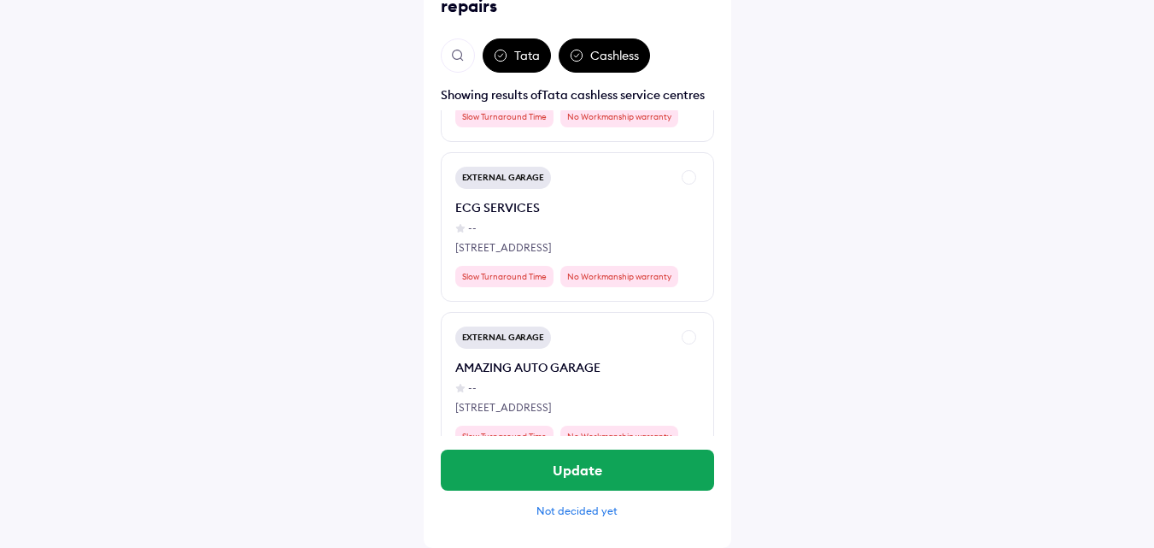
click at [576, 514] on div "Not decided yet" at bounding box center [577, 510] width 81 height 13
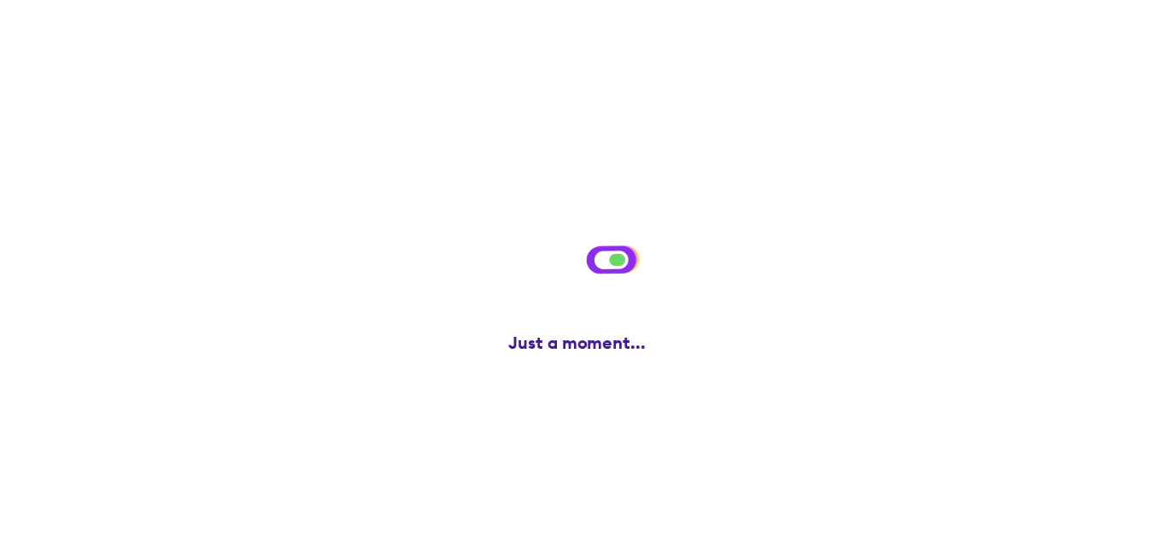
scroll to position [0, 0]
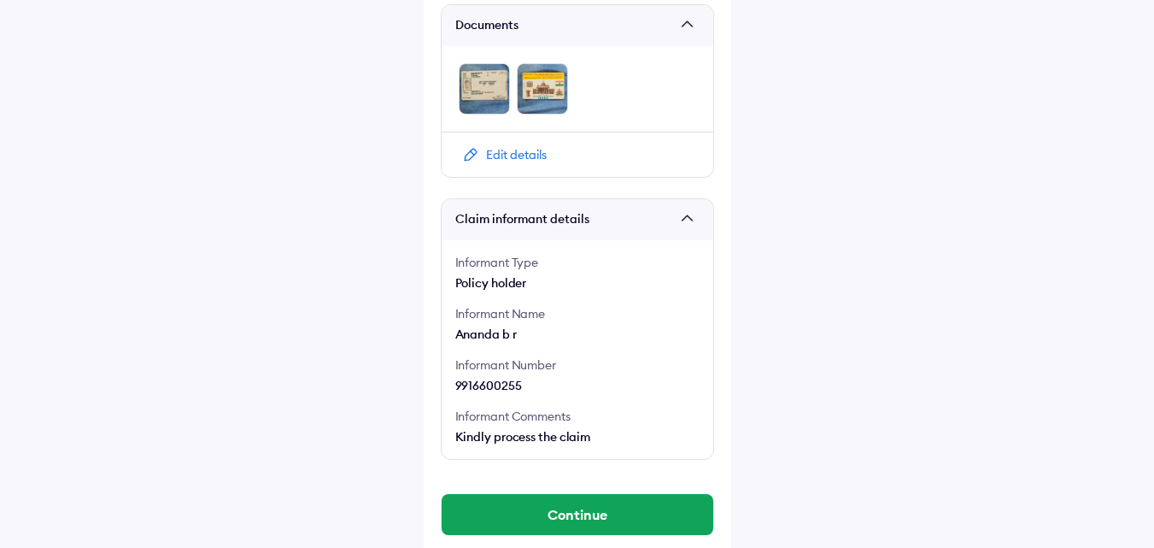
scroll to position [984, 0]
click at [507, 145] on div "Edit details" at bounding box center [516, 153] width 61 height 17
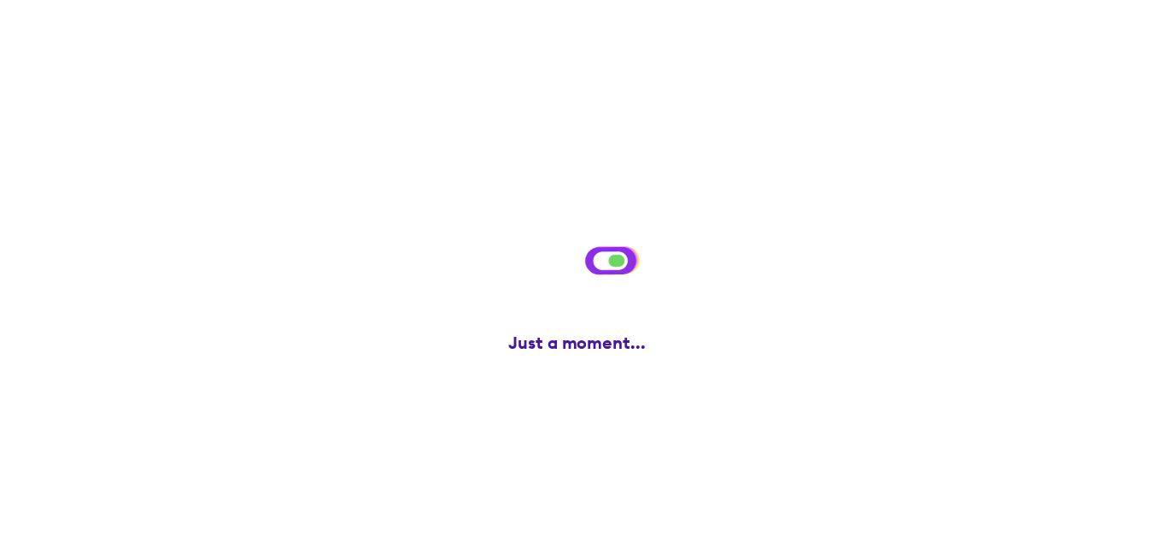
scroll to position [0, 0]
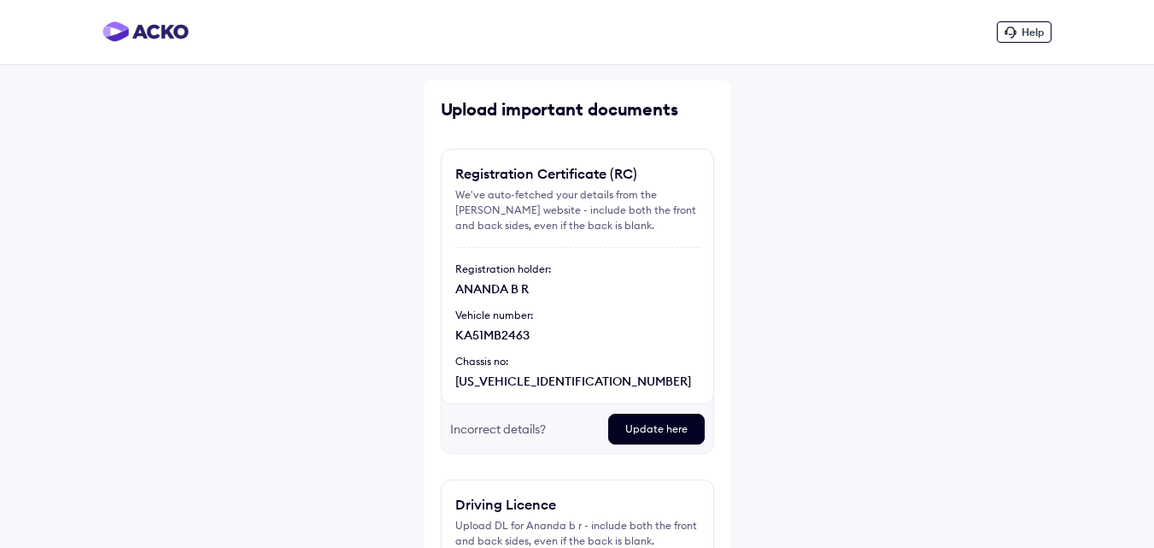
scroll to position [219, 0]
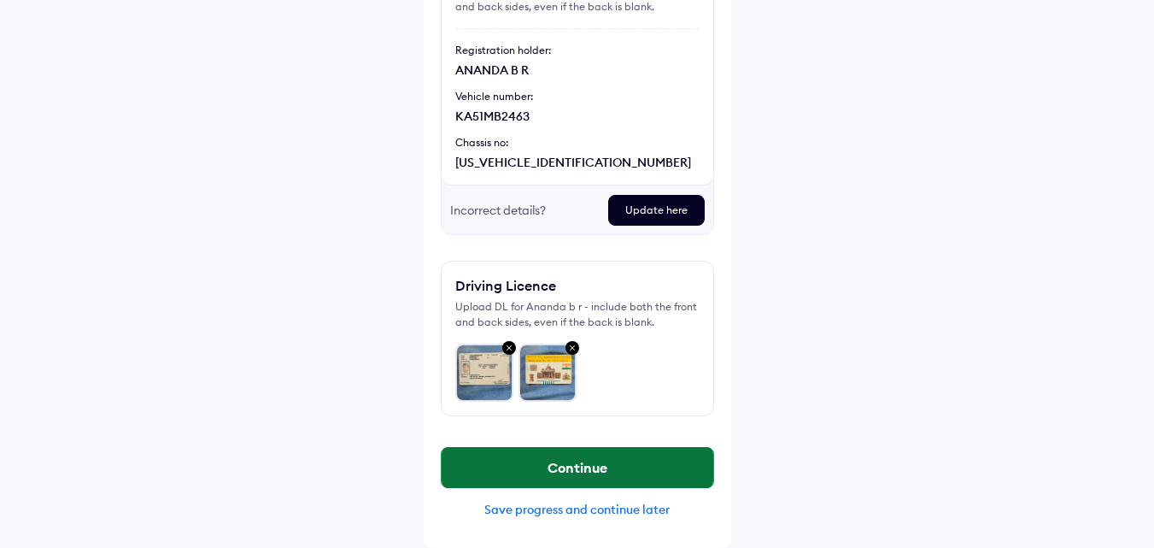
click at [570, 462] on button "Continue" at bounding box center [578, 467] width 272 height 41
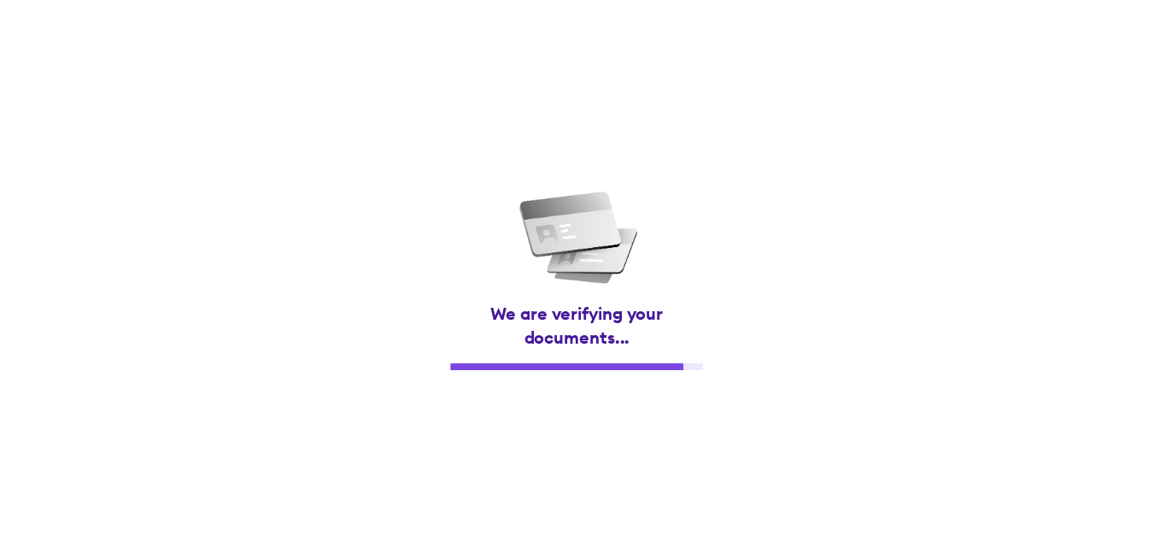
scroll to position [0, 0]
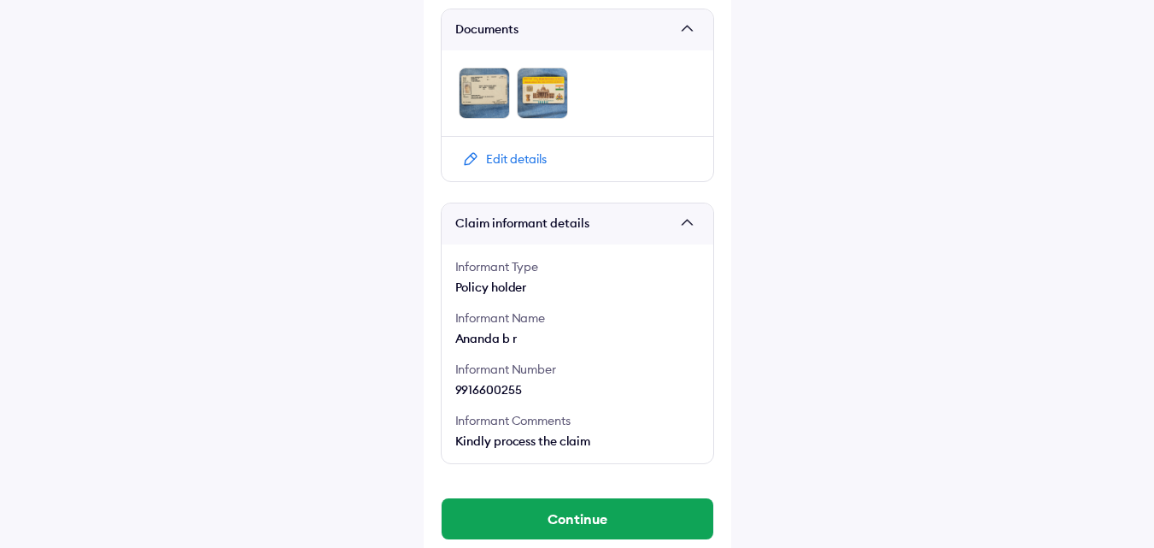
scroll to position [984, 0]
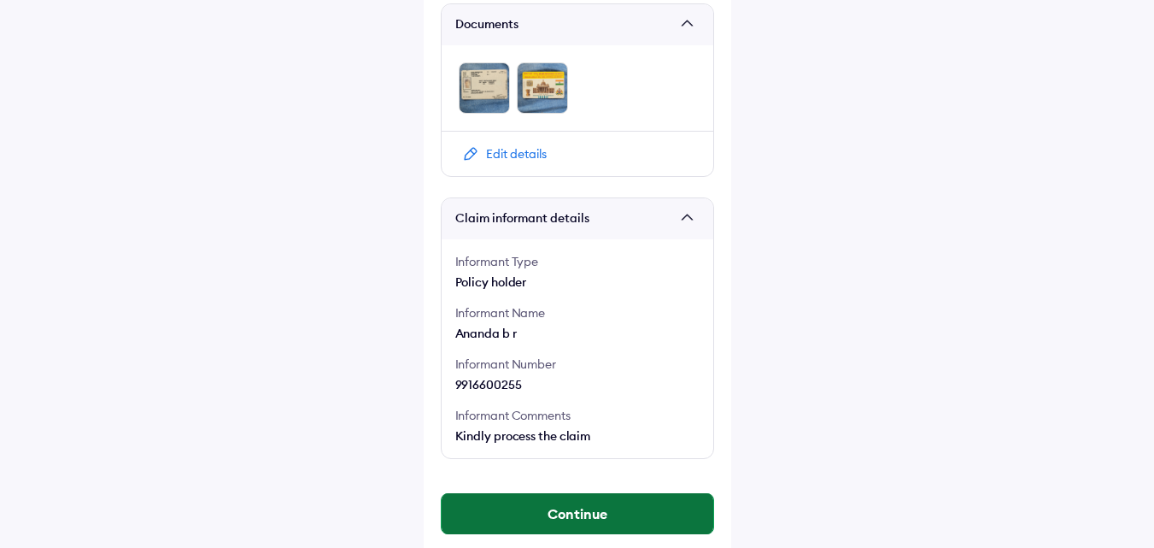
click at [580, 500] on button "Continue" at bounding box center [578, 513] width 272 height 41
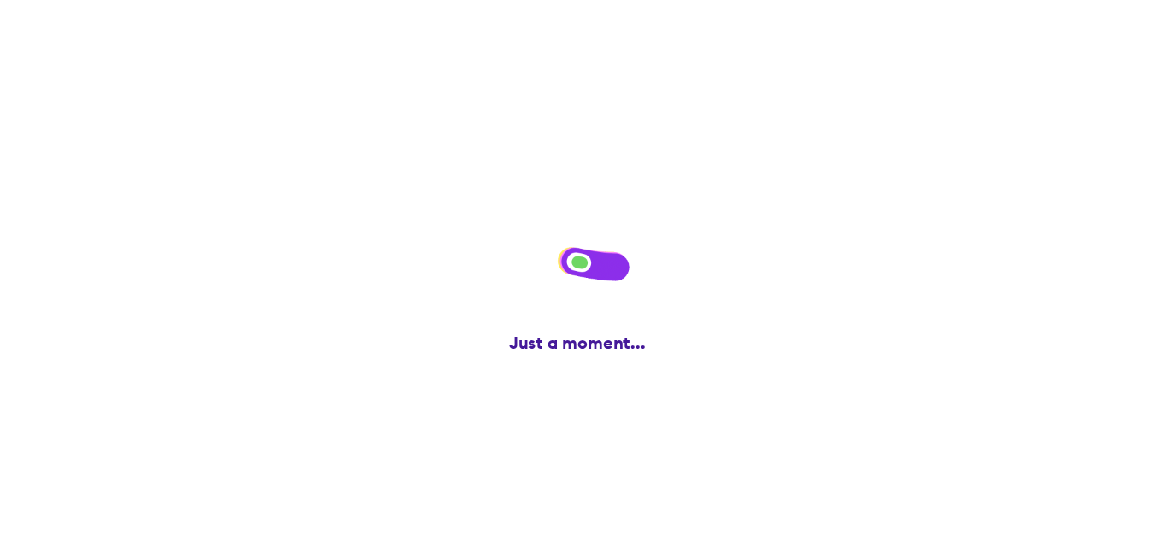
scroll to position [0, 0]
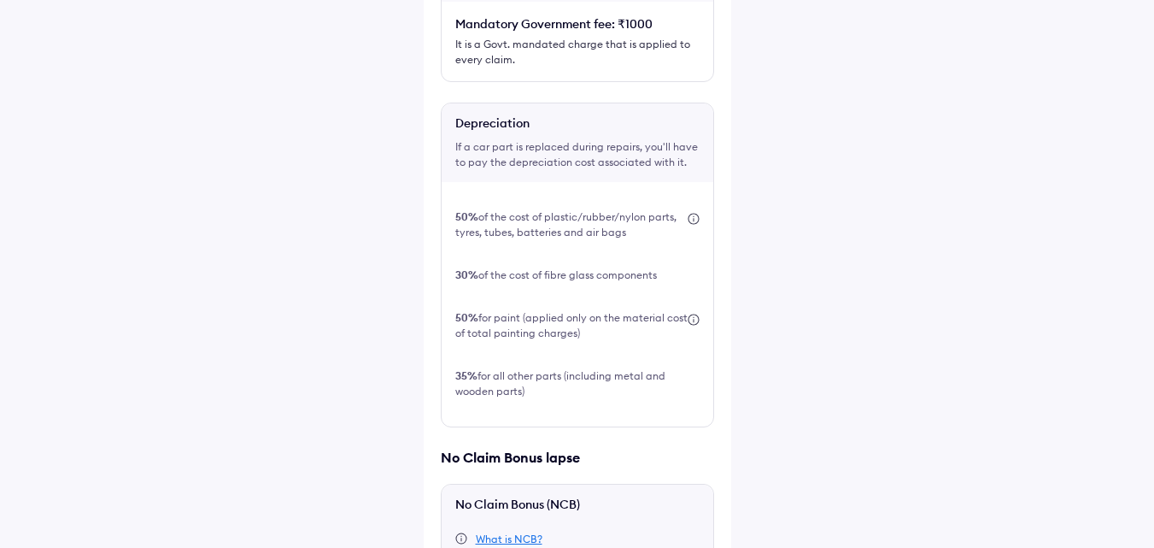
scroll to position [581, 0]
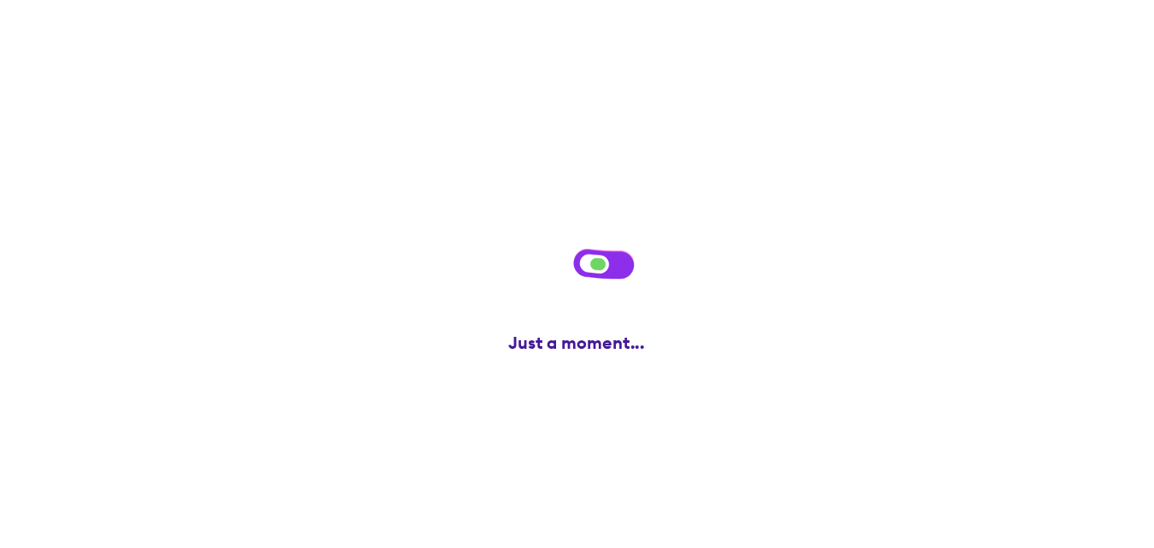
scroll to position [0, 0]
